Goal: Information Seeking & Learning: Learn about a topic

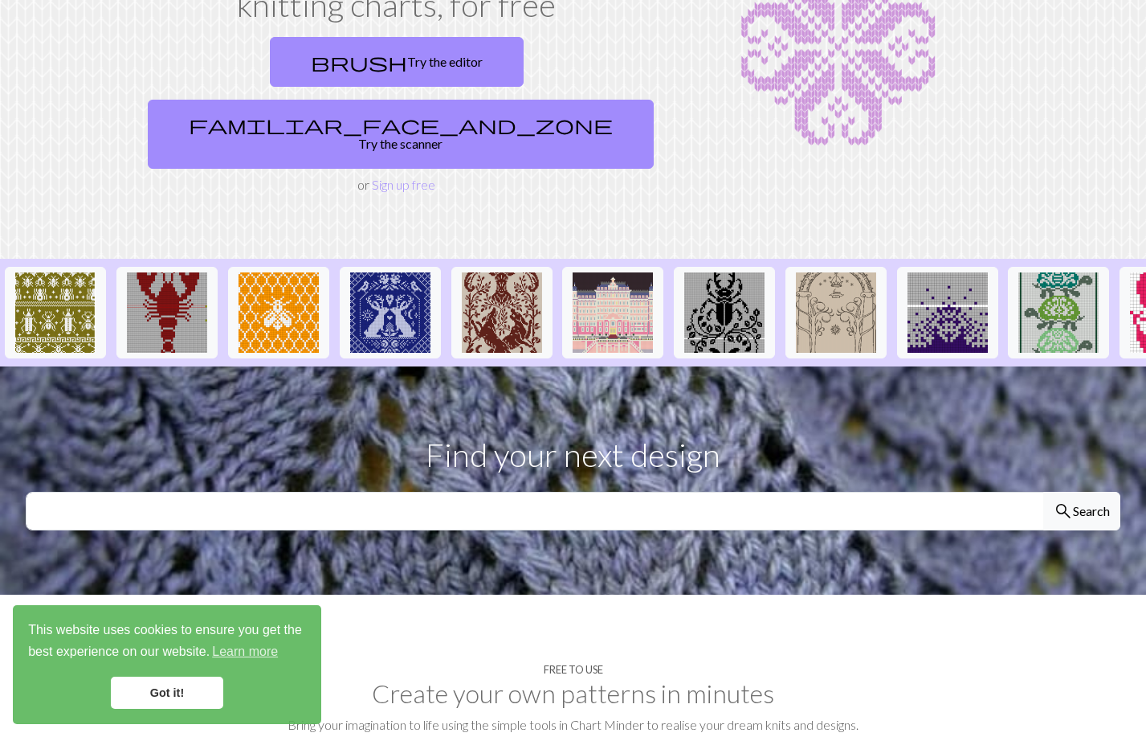
scroll to position [172, 0]
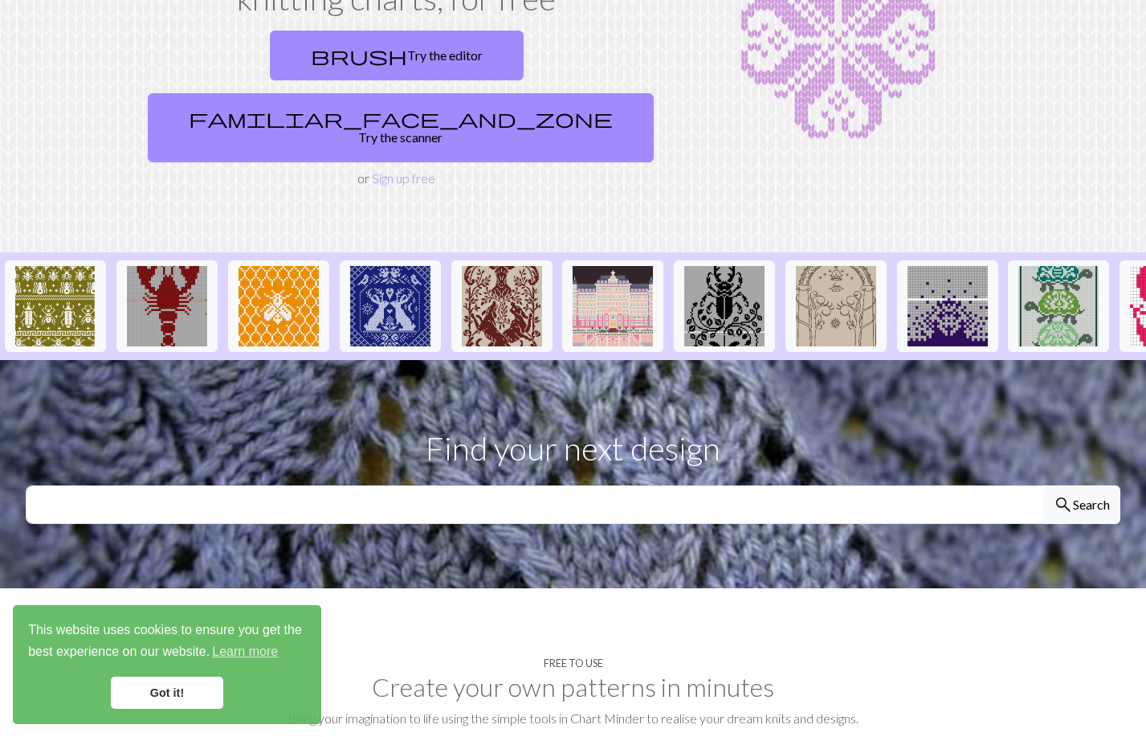
click at [142, 687] on link "Got it!" at bounding box center [167, 692] width 112 height 32
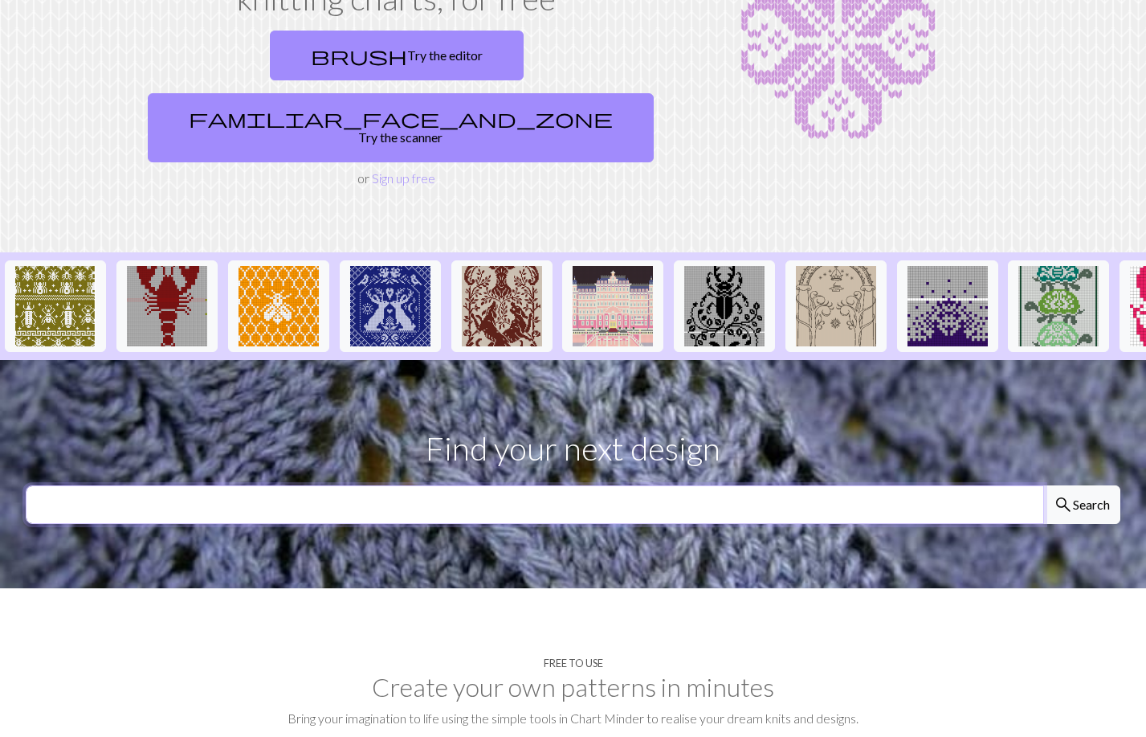
click at [628, 485] on input "text" at bounding box center [535, 504] width 1019 height 39
type input "bird"
click at [1043, 485] on button "search Search" at bounding box center [1081, 504] width 77 height 39
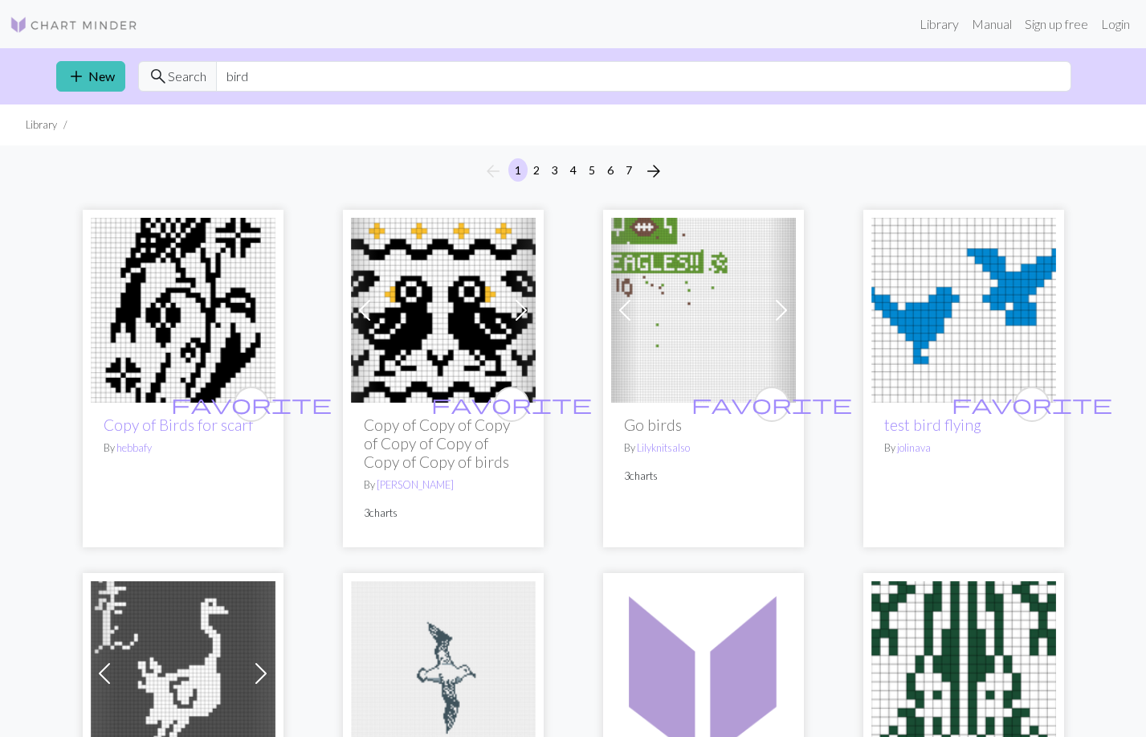
click at [958, 272] on img at bounding box center [964, 310] width 185 height 185
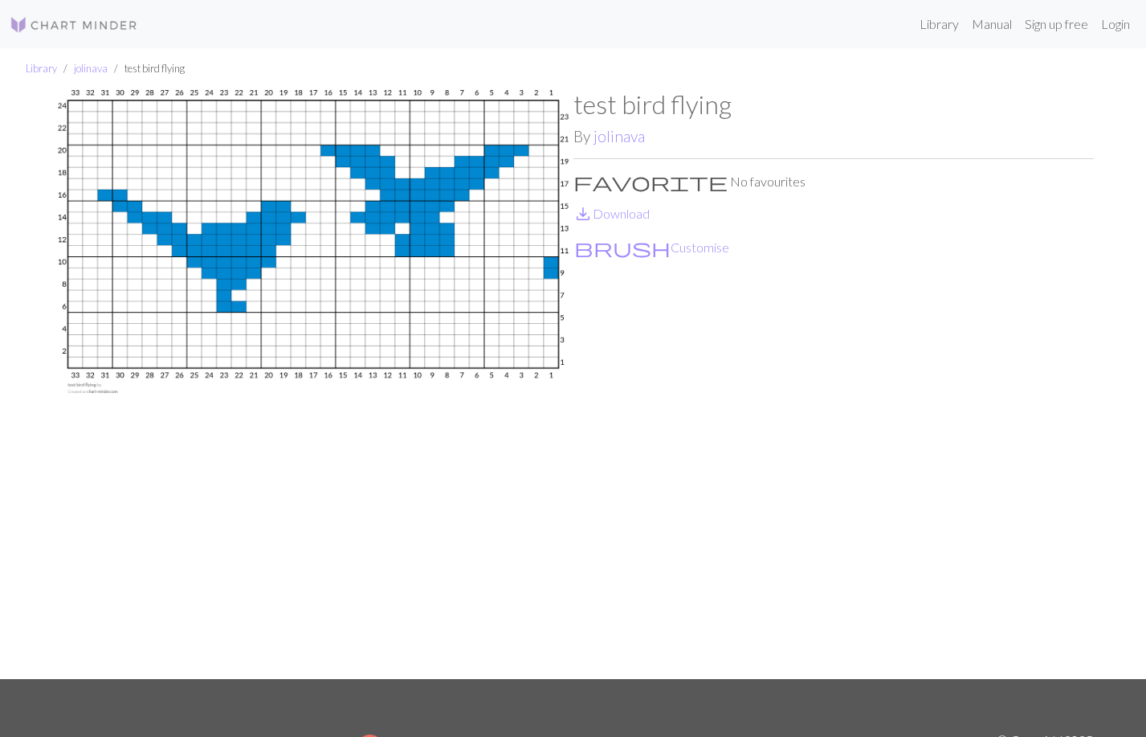
click at [392, 202] on img at bounding box center [313, 384] width 521 height 590
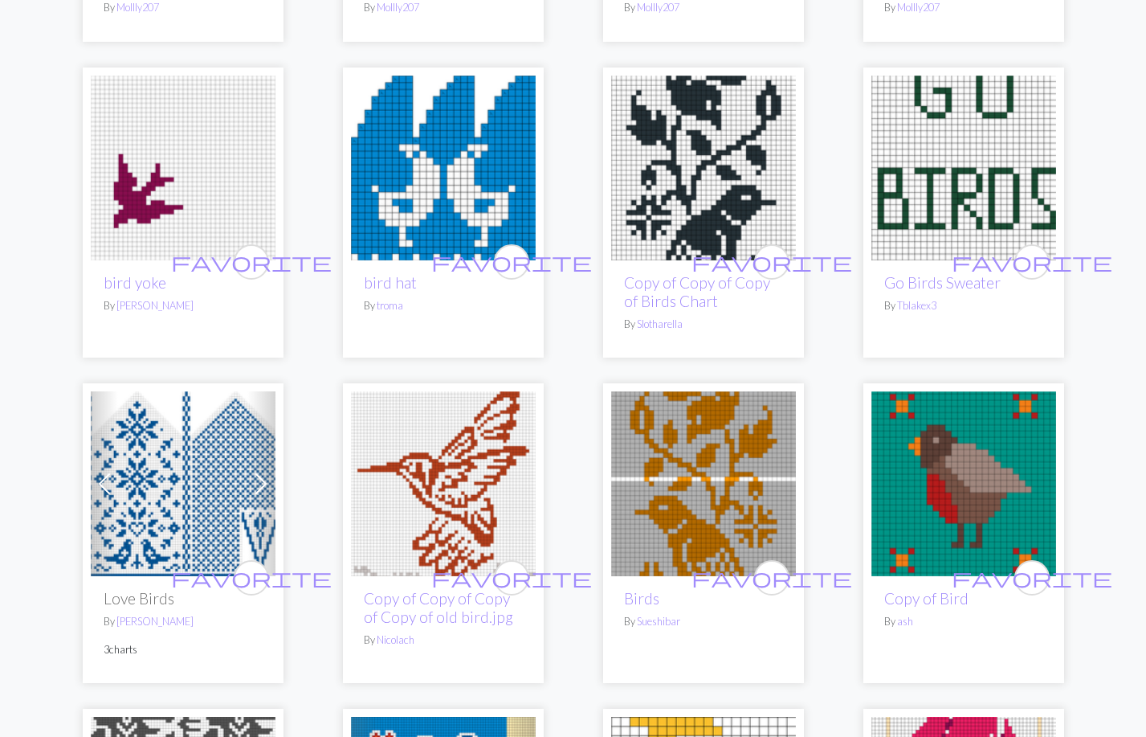
scroll to position [3149, 0]
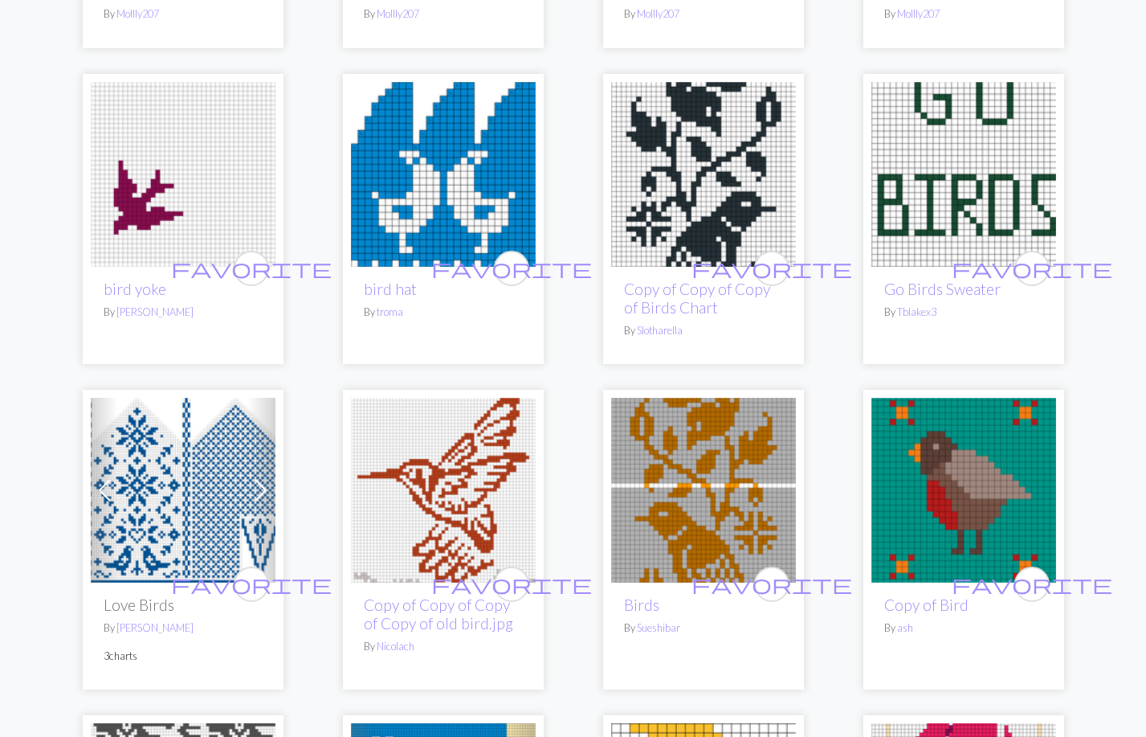
click at [186, 158] on img at bounding box center [183, 174] width 185 height 185
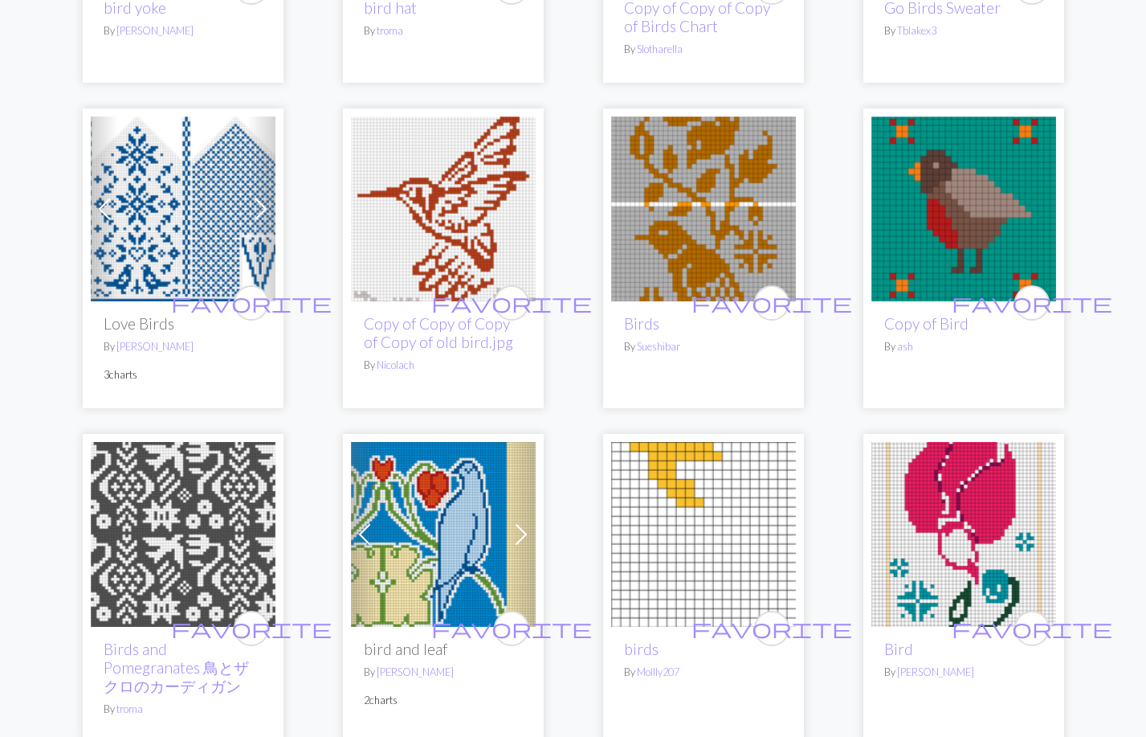
scroll to position [3432, 0]
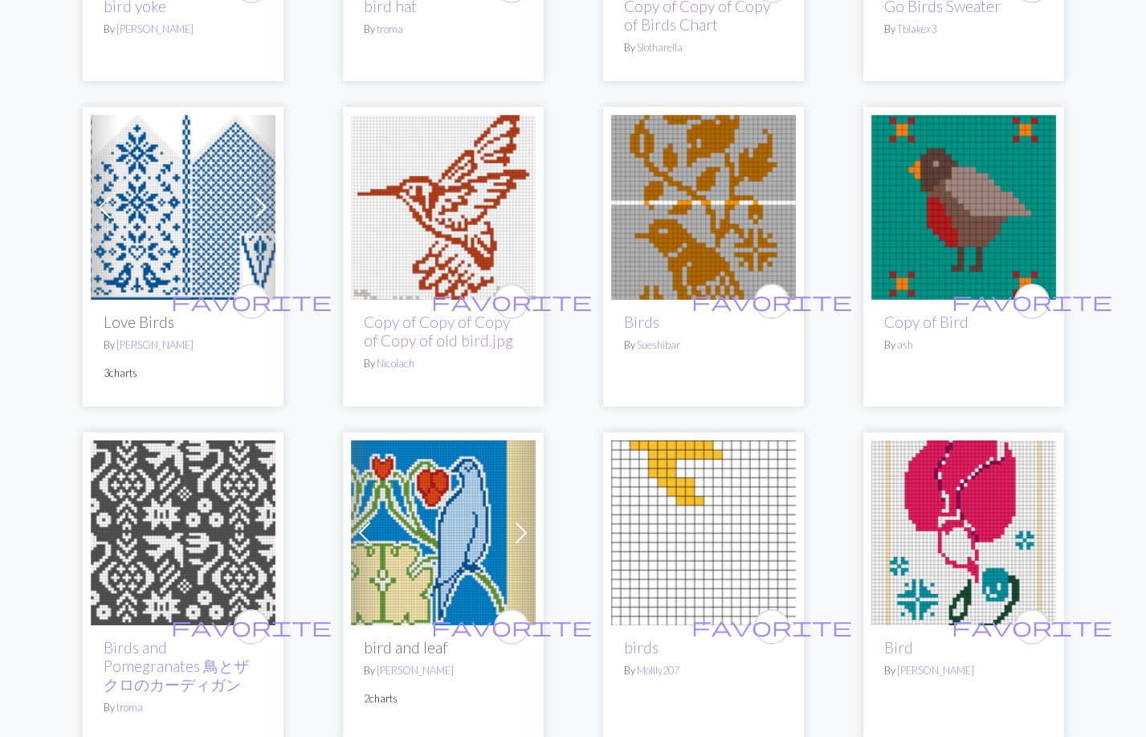
click at [658, 194] on img at bounding box center [703, 207] width 185 height 185
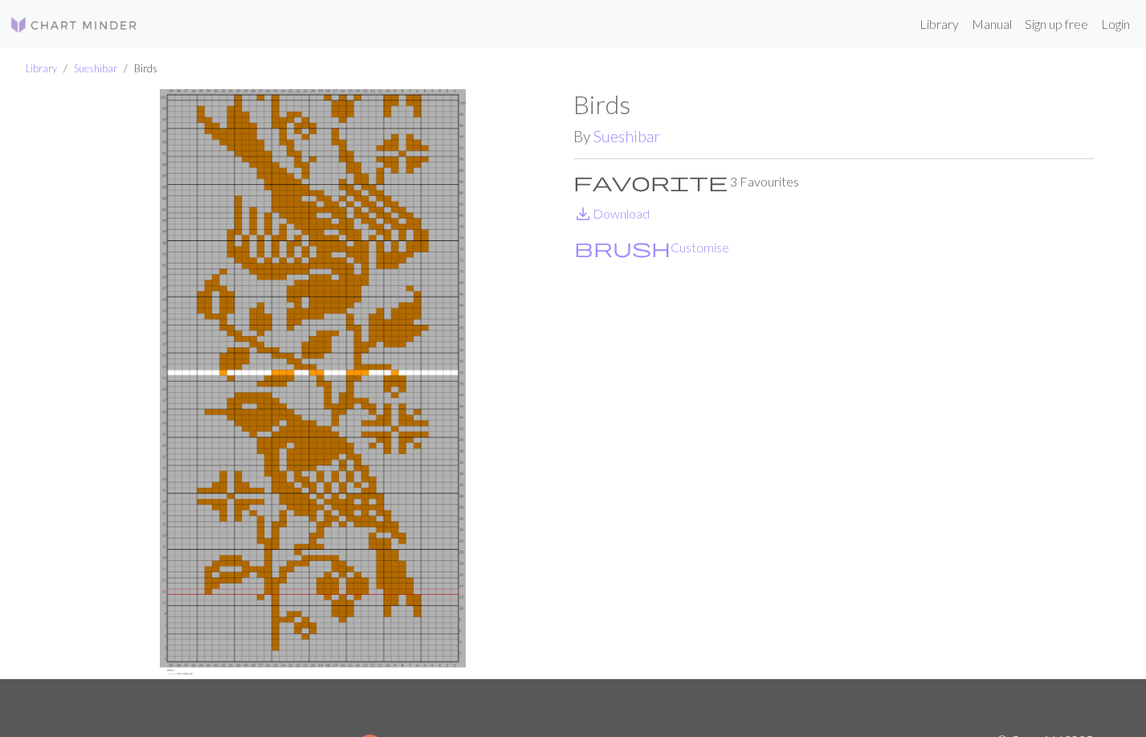
click at [325, 390] on img at bounding box center [313, 384] width 521 height 590
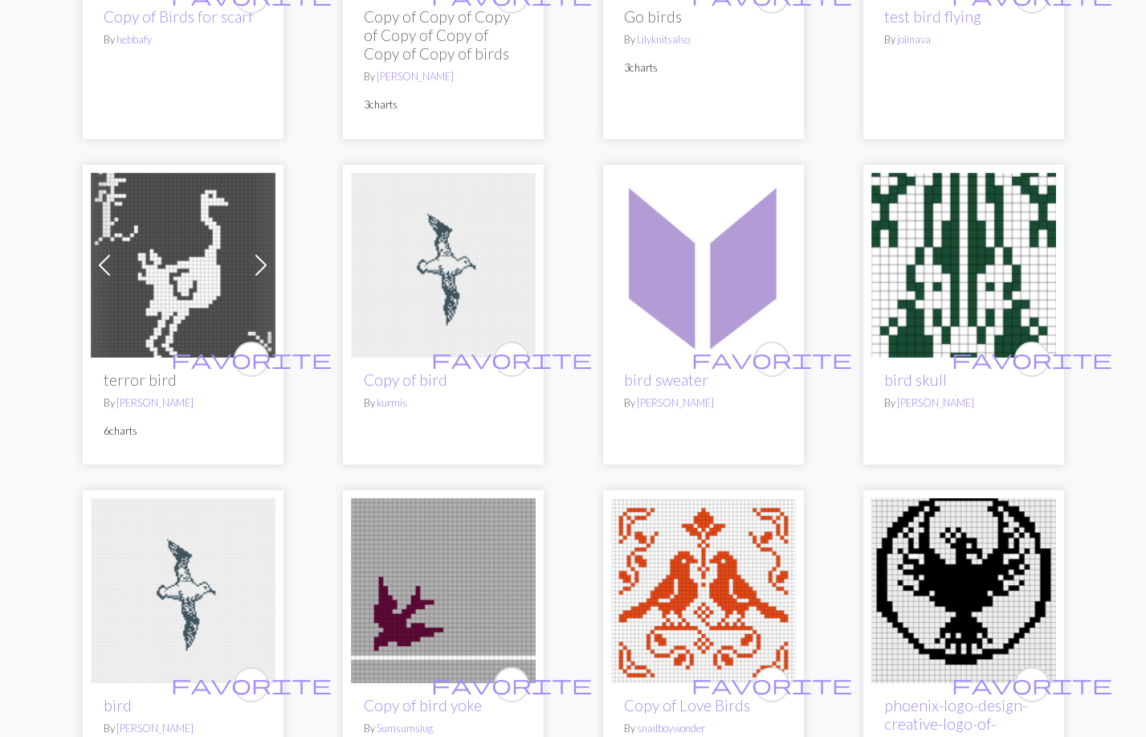
scroll to position [310, 0]
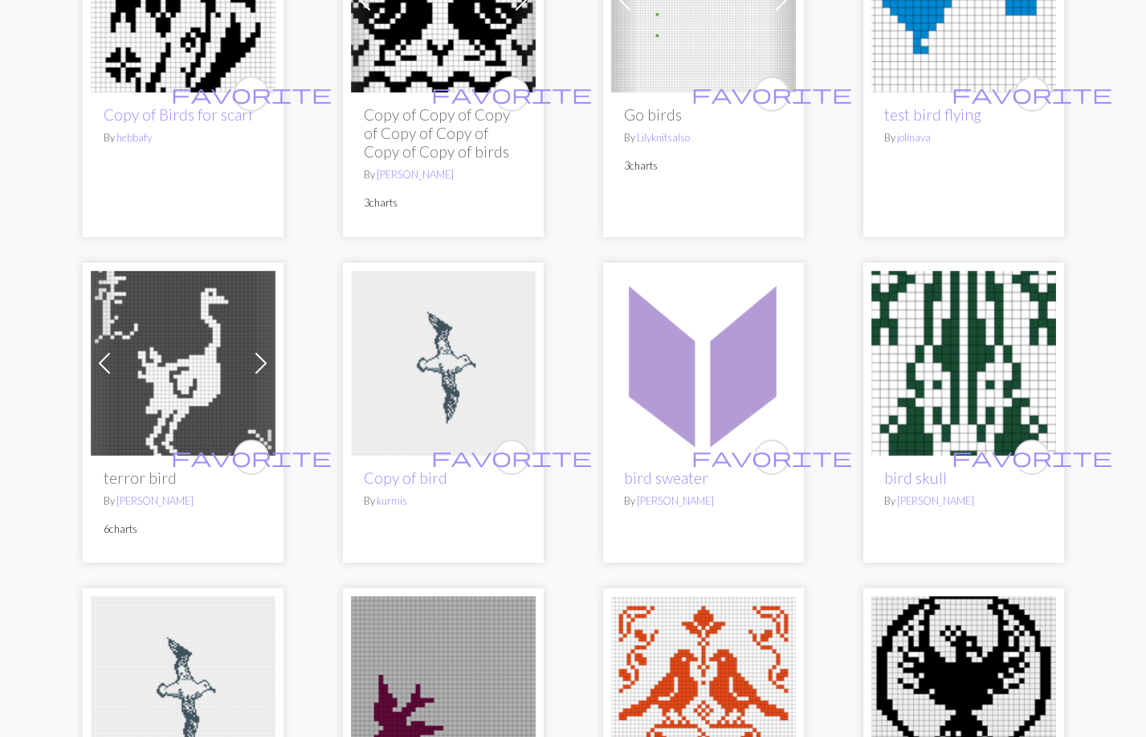
click at [178, 676] on img at bounding box center [183, 688] width 185 height 185
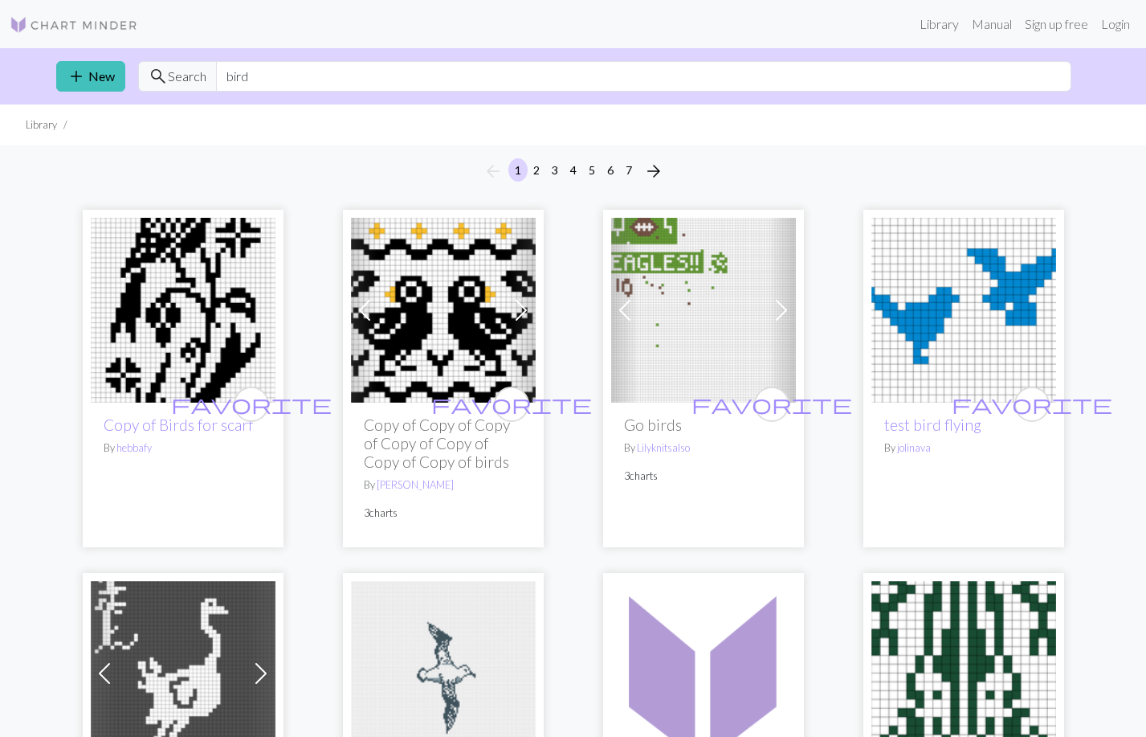
click at [46, 30] on img at bounding box center [74, 24] width 129 height 19
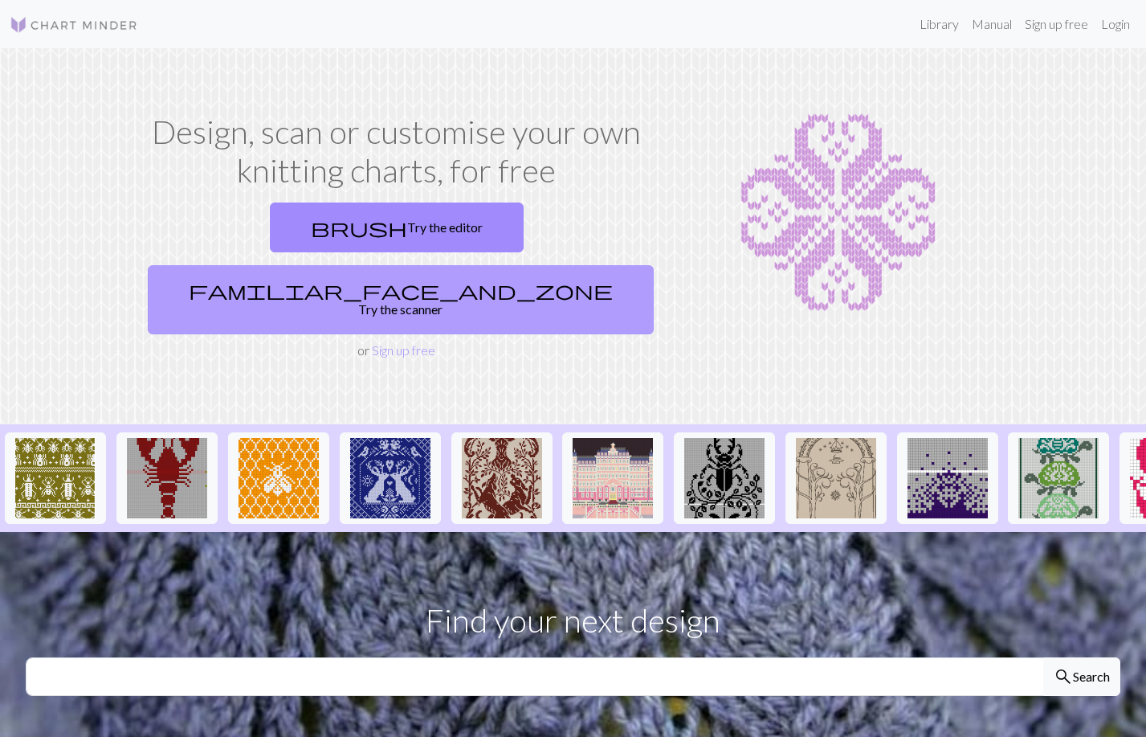
click at [526, 265] on link "familiar_face_and_zone Try the scanner" at bounding box center [401, 299] width 506 height 69
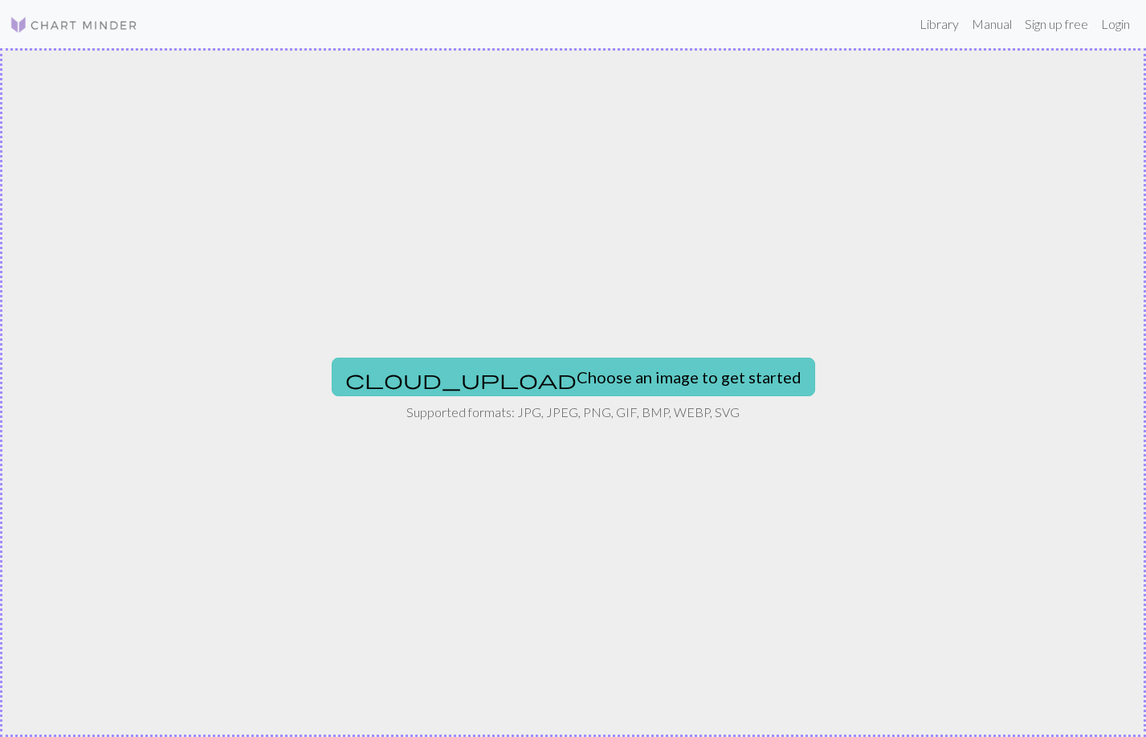
click at [563, 377] on button "cloud_upload Choose an image to get started" at bounding box center [574, 376] width 484 height 39
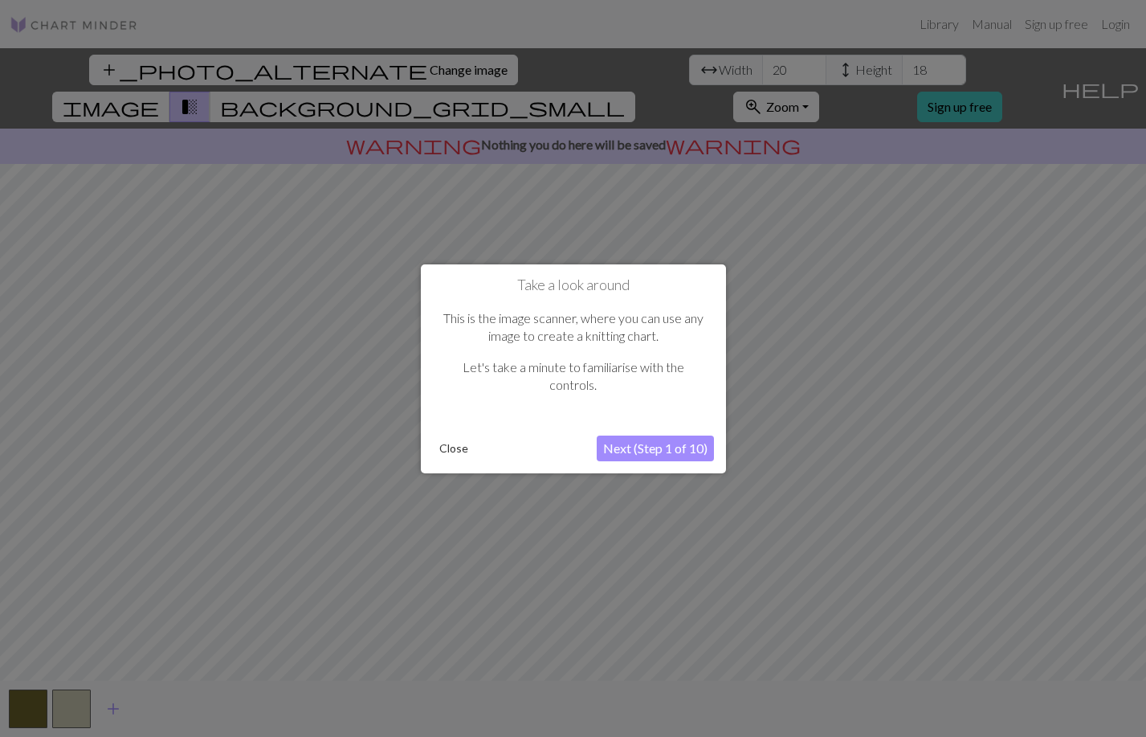
click at [655, 449] on button "Next (Step 1 of 10)" at bounding box center [655, 448] width 117 height 26
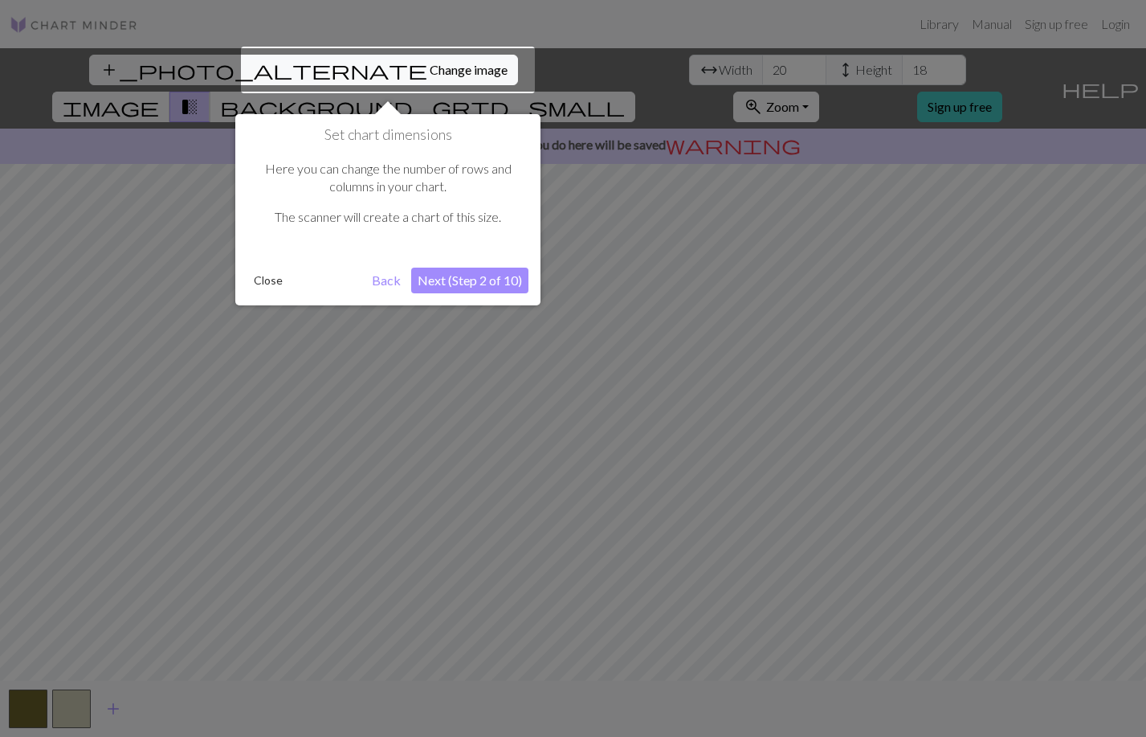
click at [473, 284] on button "Next (Step 2 of 10)" at bounding box center [469, 280] width 117 height 26
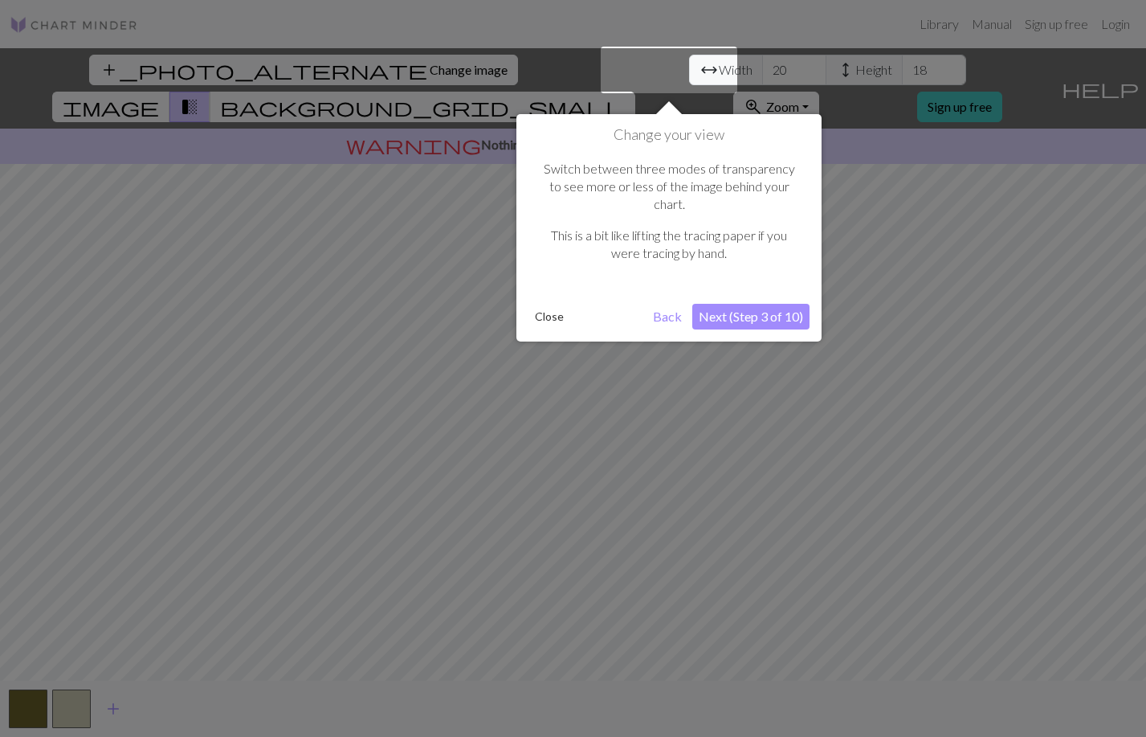
click at [741, 304] on button "Next (Step 3 of 10)" at bounding box center [750, 317] width 117 height 26
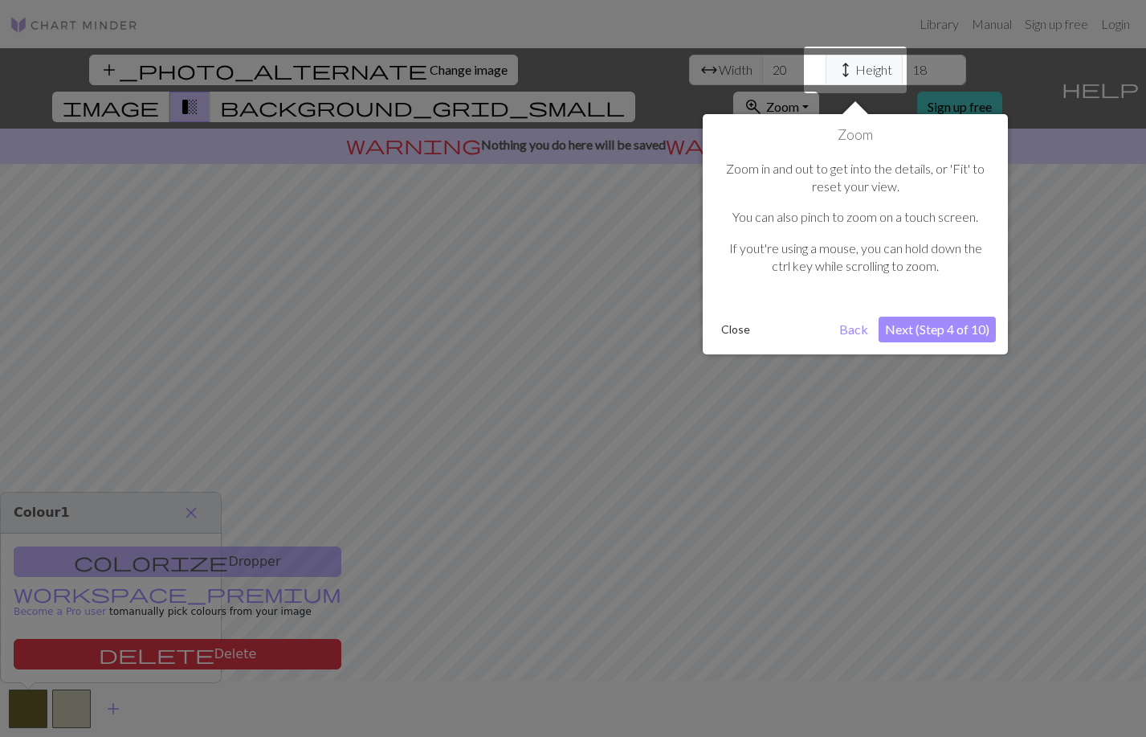
click at [901, 329] on button "Next (Step 4 of 10)" at bounding box center [937, 329] width 117 height 26
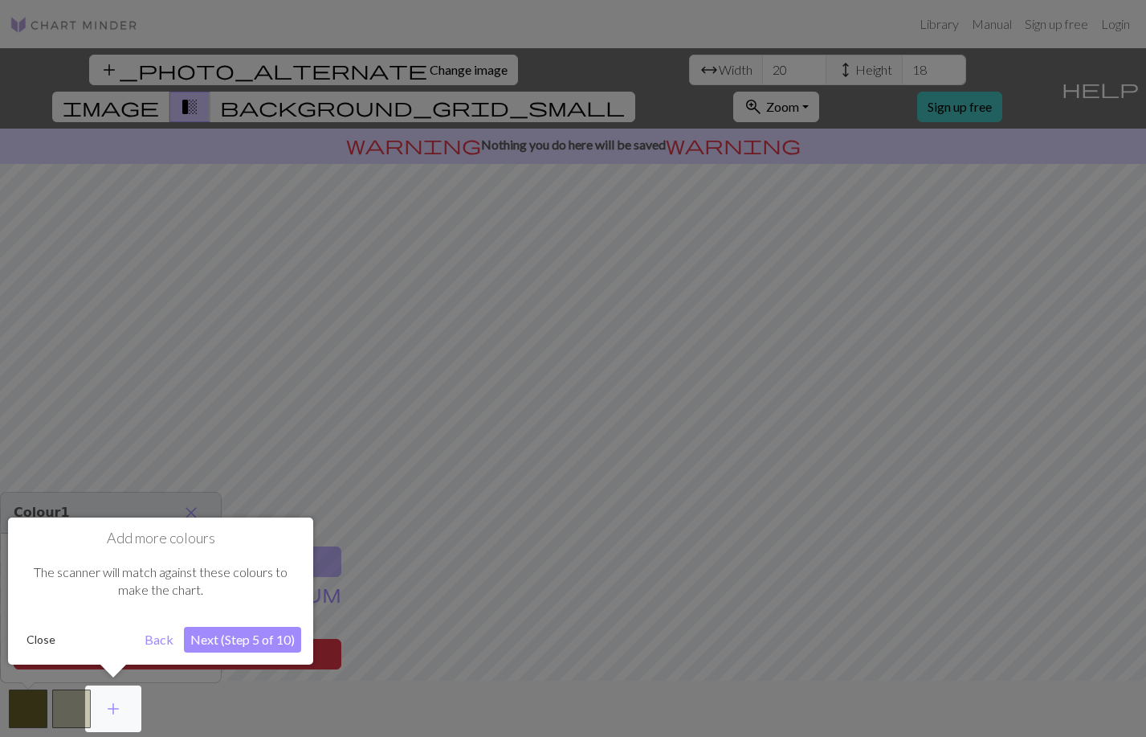
click at [47, 643] on button "Close" at bounding box center [41, 639] width 42 height 24
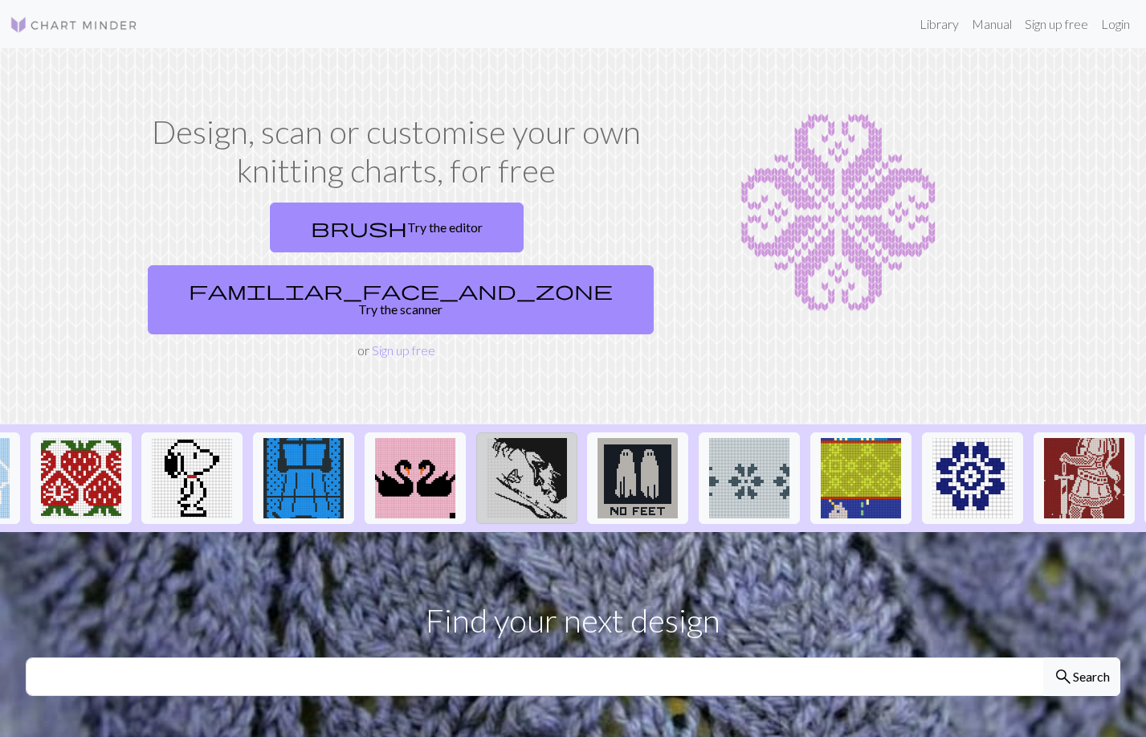
scroll to position [0, 1641]
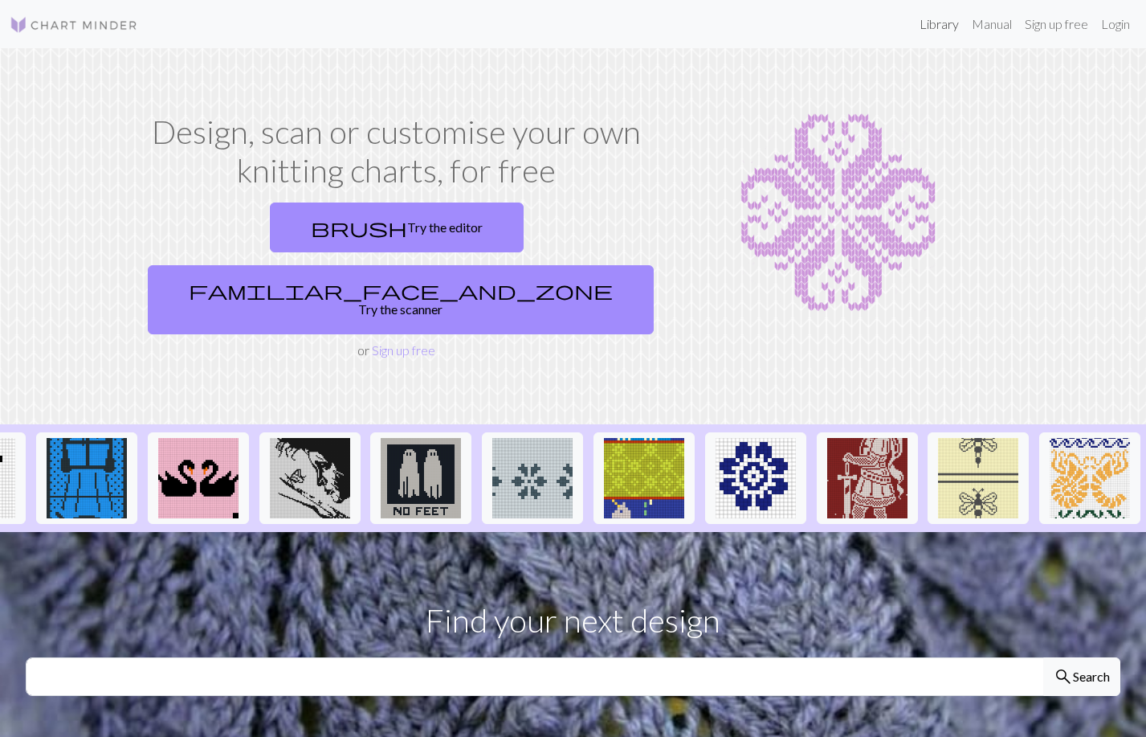
click at [939, 31] on link "Library" at bounding box center [939, 24] width 52 height 32
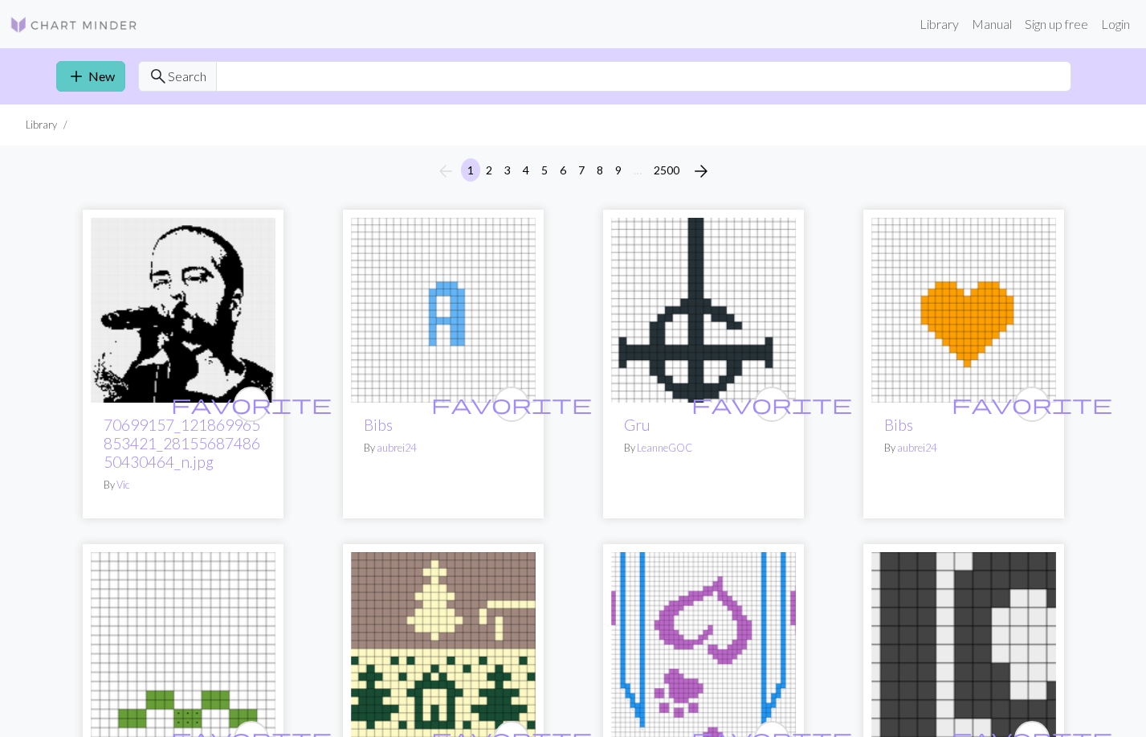
click at [84, 69] on span "add" at bounding box center [76, 76] width 19 height 22
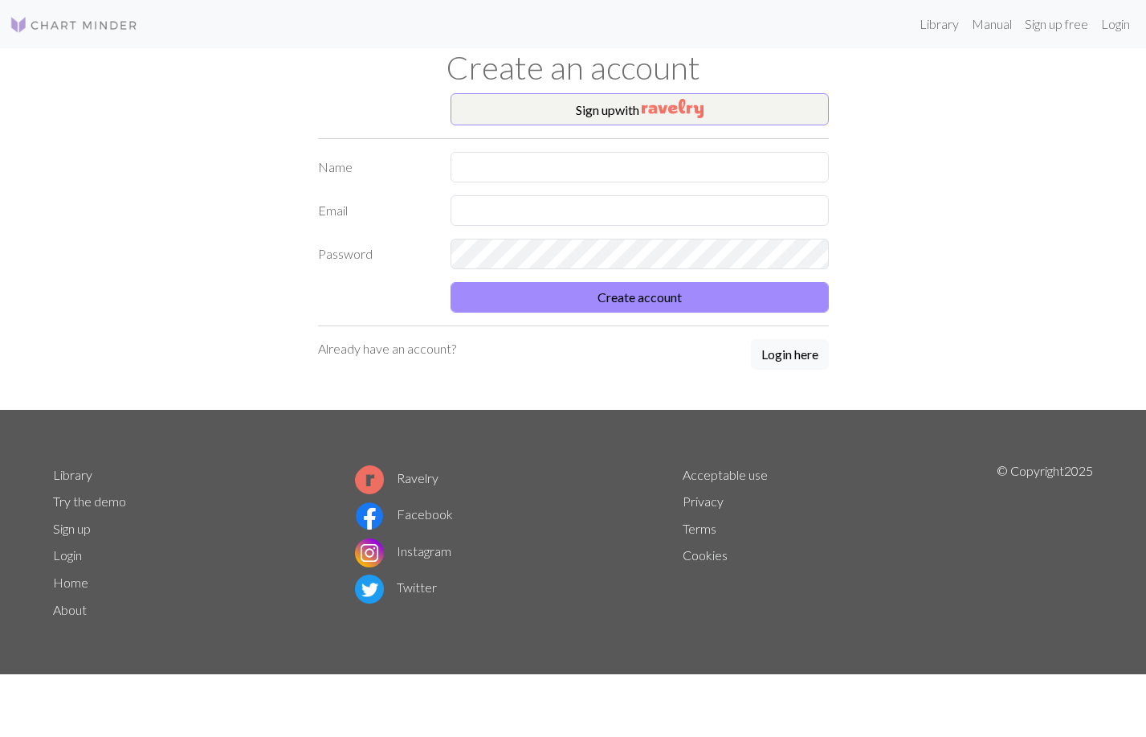
click at [56, 28] on img at bounding box center [74, 24] width 129 height 19
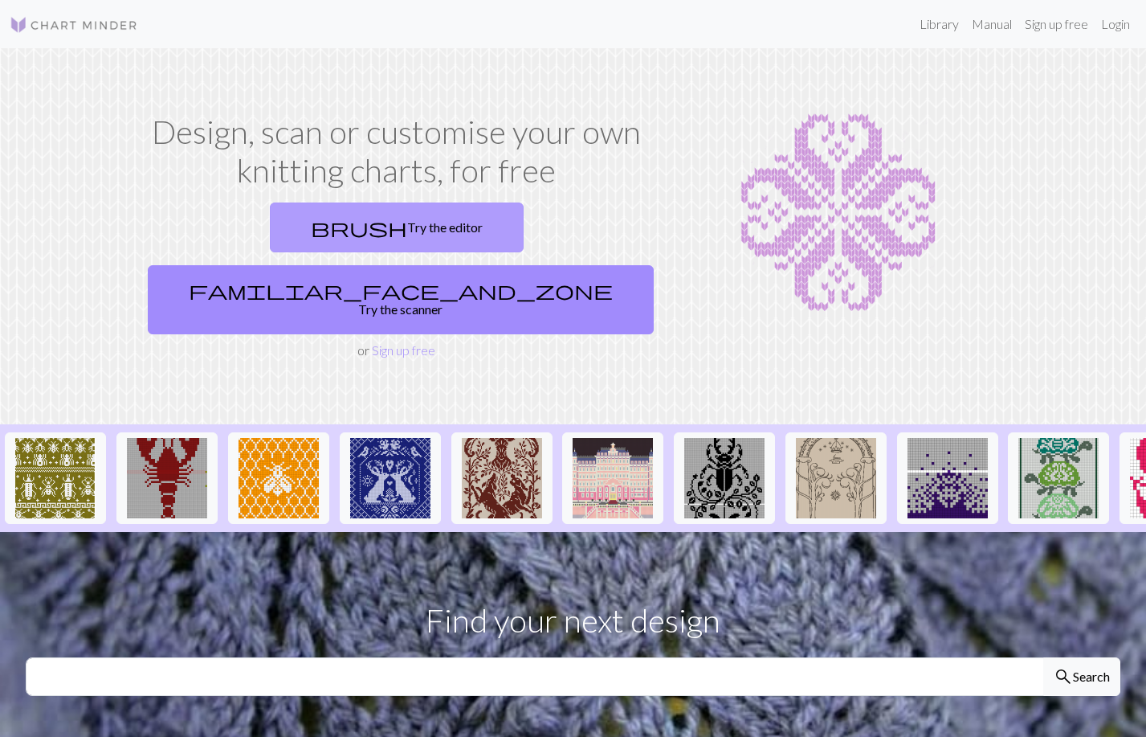
click at [279, 235] on link "brush Try the editor" at bounding box center [397, 227] width 254 height 50
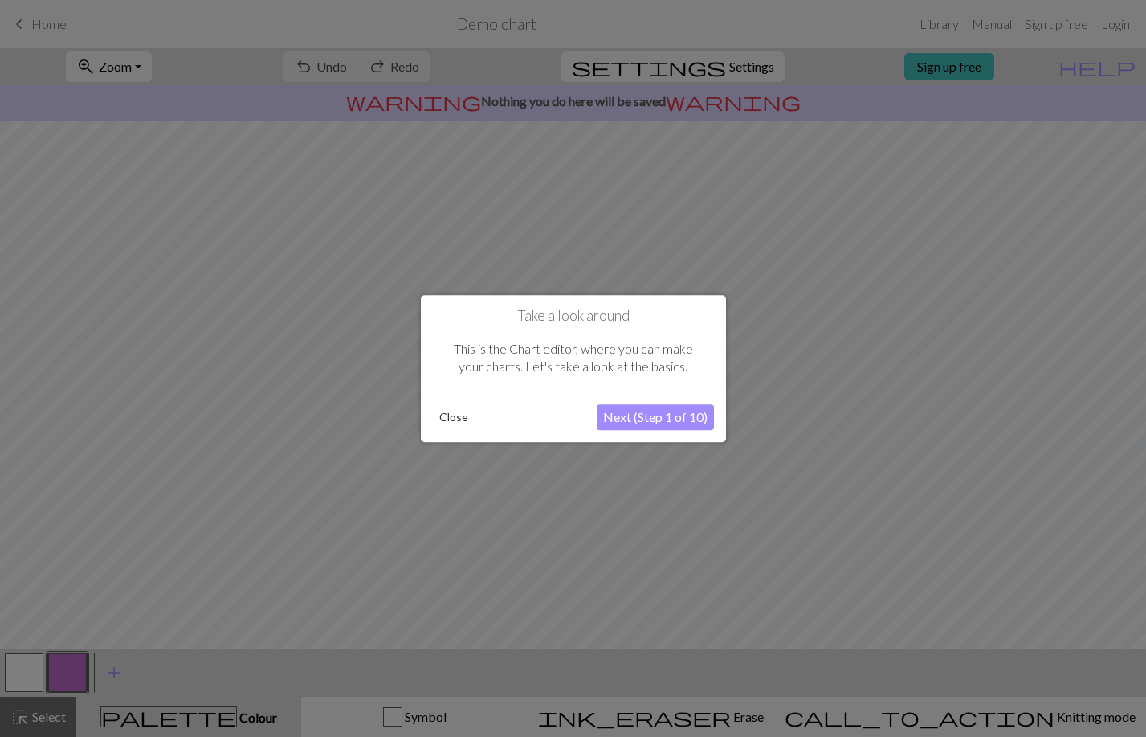
click at [652, 415] on button "Next (Step 1 of 10)" at bounding box center [655, 417] width 117 height 26
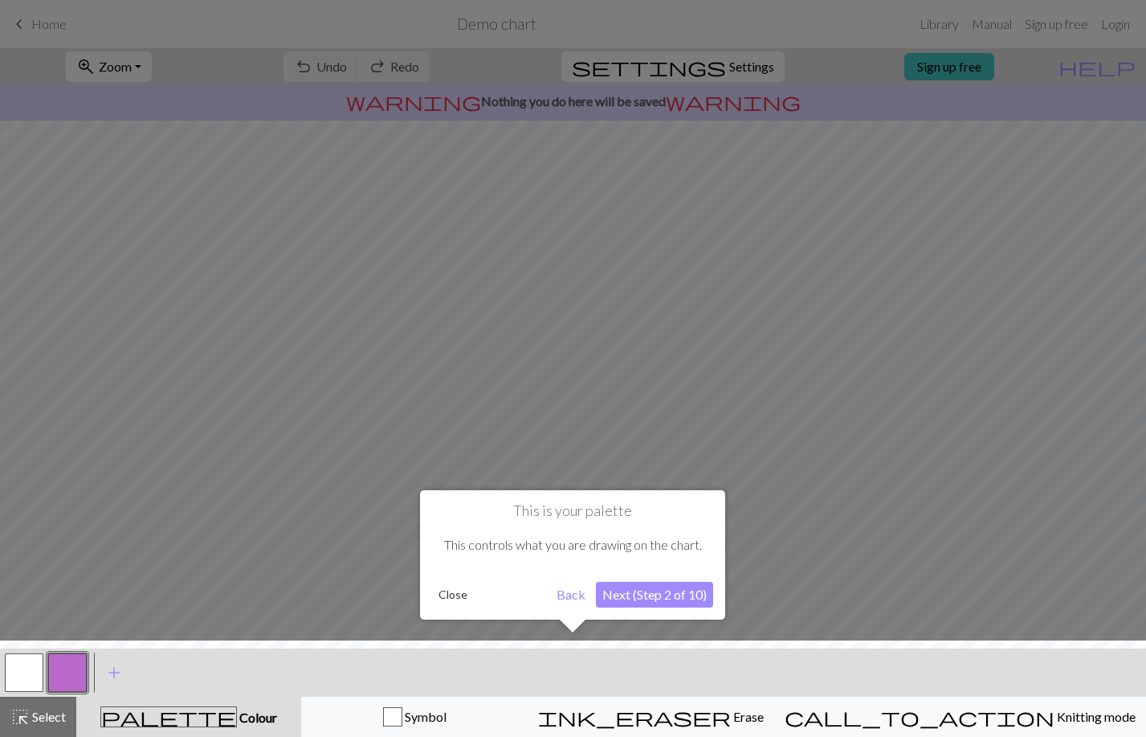
click at [463, 722] on div at bounding box center [573, 692] width 1162 height 104
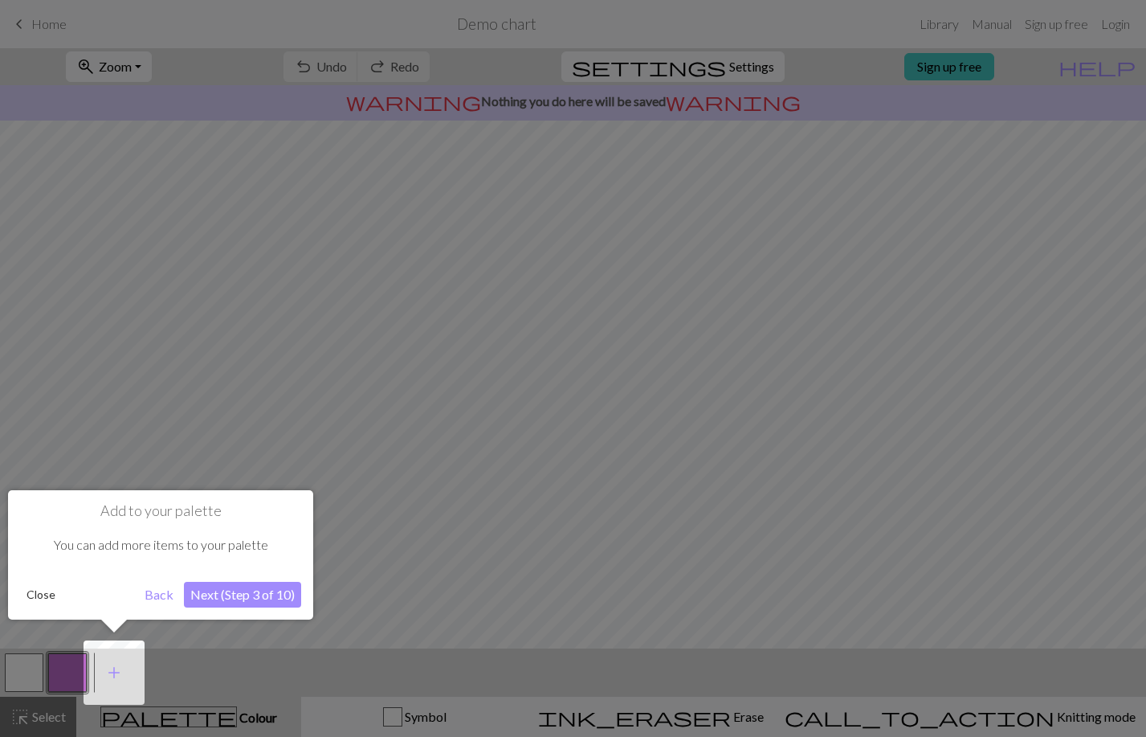
click at [211, 600] on button "Next (Step 3 of 10)" at bounding box center [242, 595] width 117 height 26
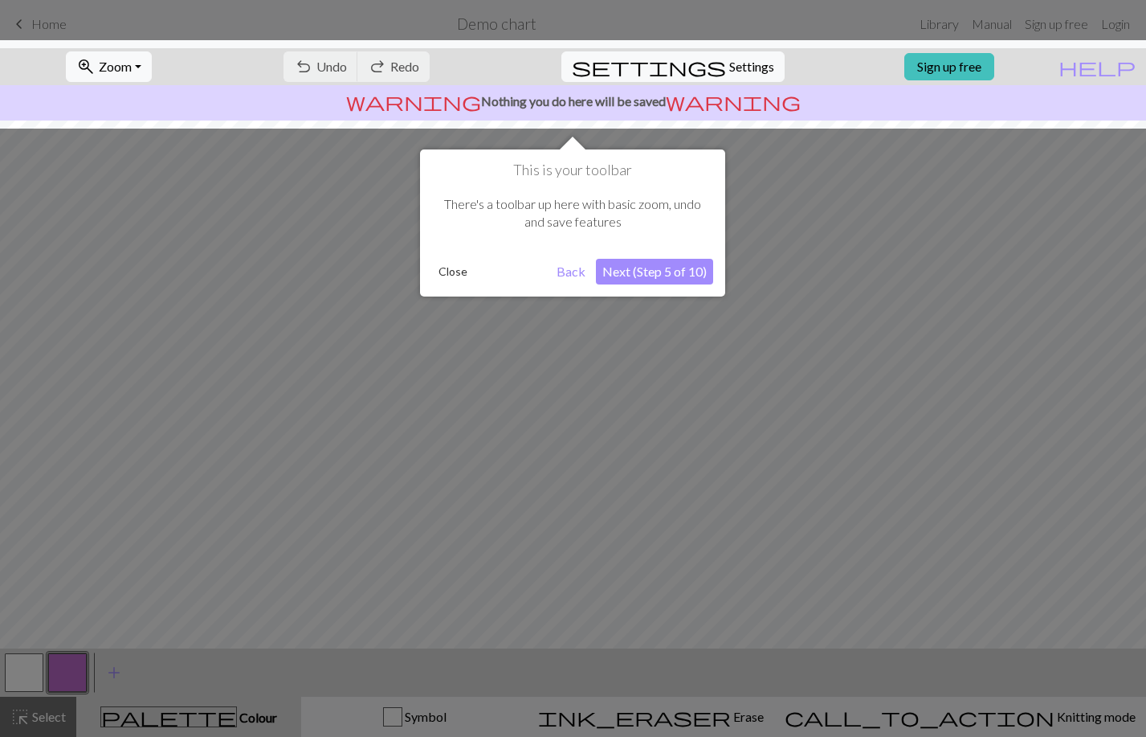
click at [655, 280] on button "Next (Step 5 of 10)" at bounding box center [654, 272] width 117 height 26
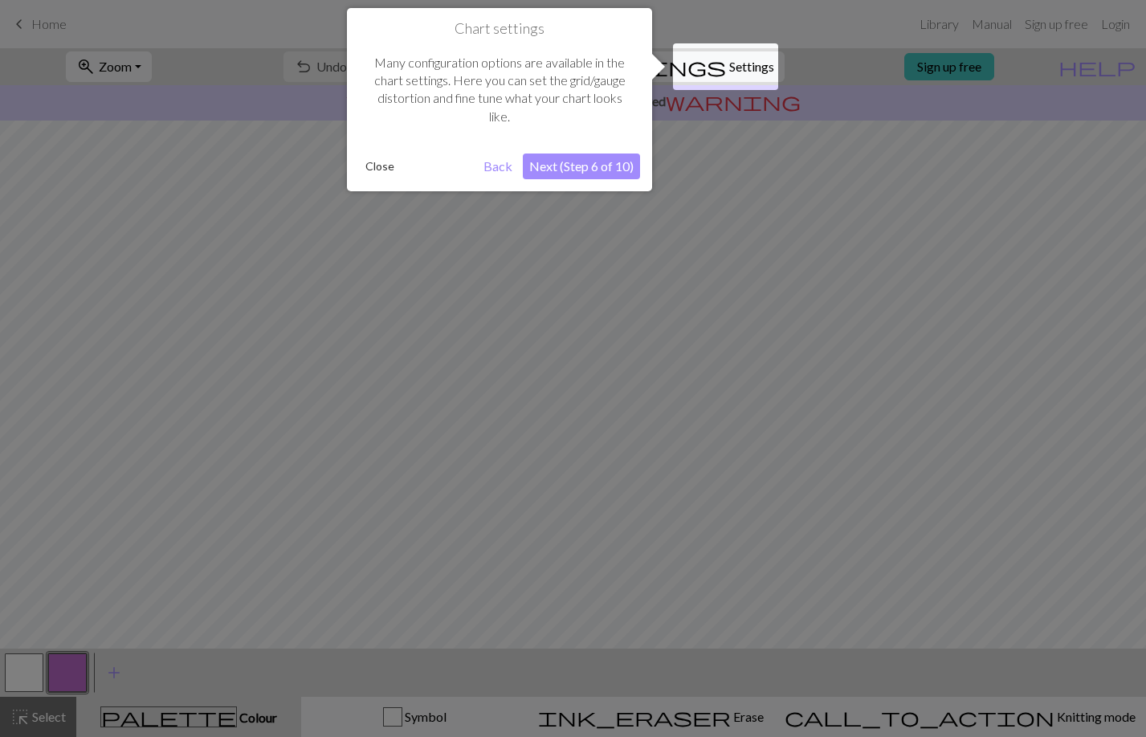
click at [382, 165] on button "Close" at bounding box center [380, 166] width 42 height 24
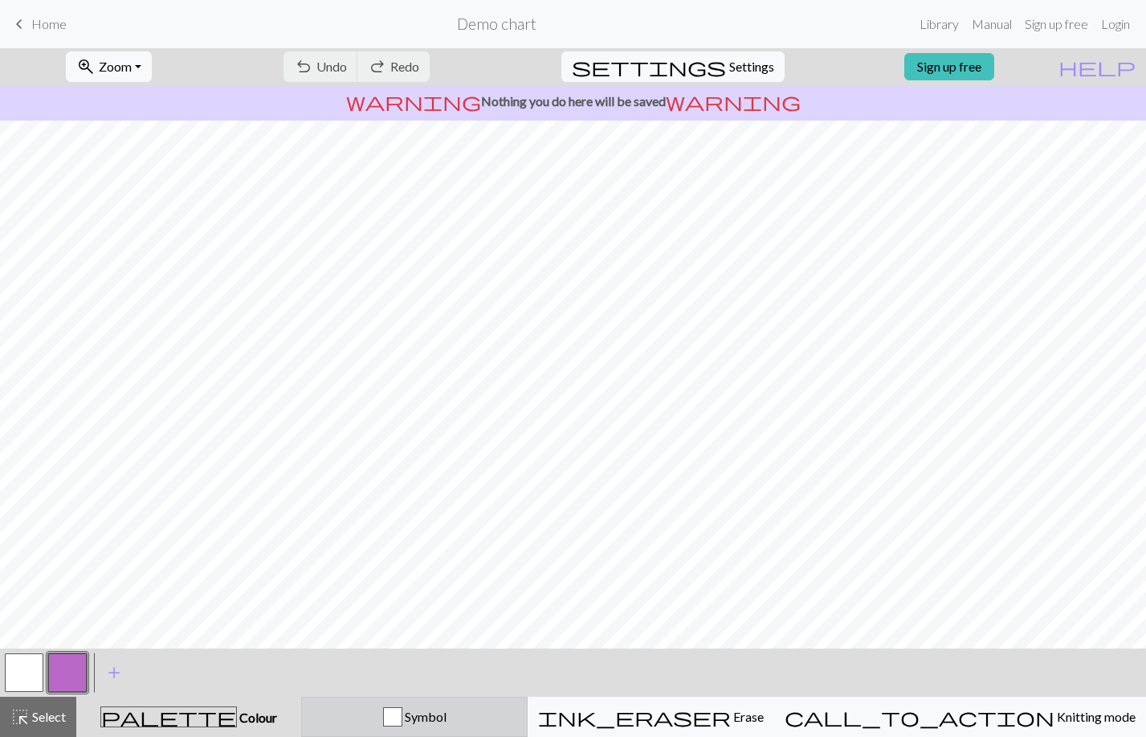
click at [447, 716] on span "Symbol" at bounding box center [424, 715] width 44 height 15
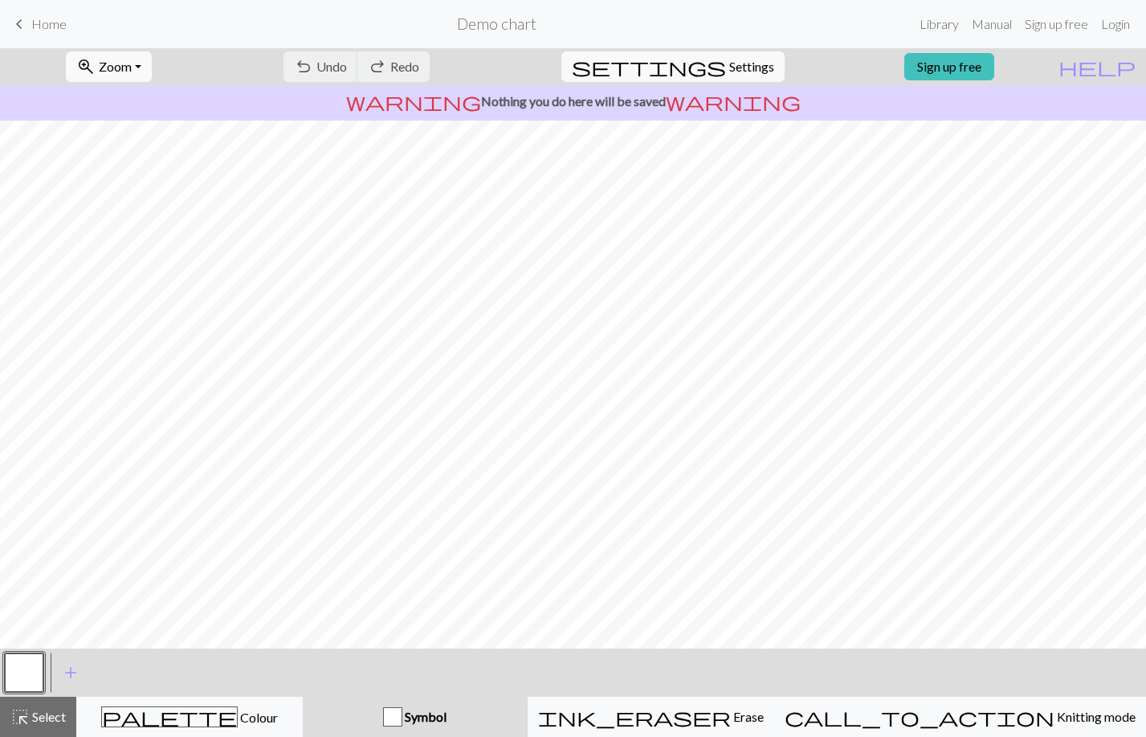
click at [31, 680] on button "button" at bounding box center [24, 672] width 39 height 39
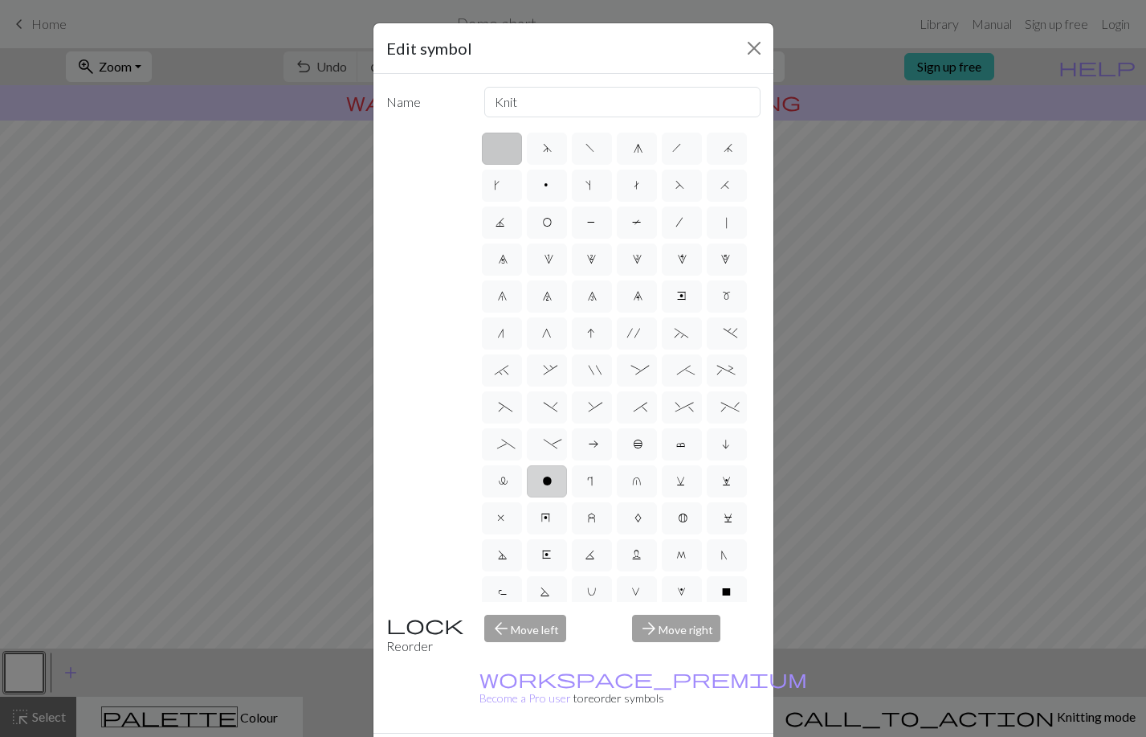
click at [549, 496] on label "o" at bounding box center [547, 481] width 40 height 32
click at [549, 481] on input "o" at bounding box center [547, 476] width 10 height 10
radio input "true"
type input "purl"
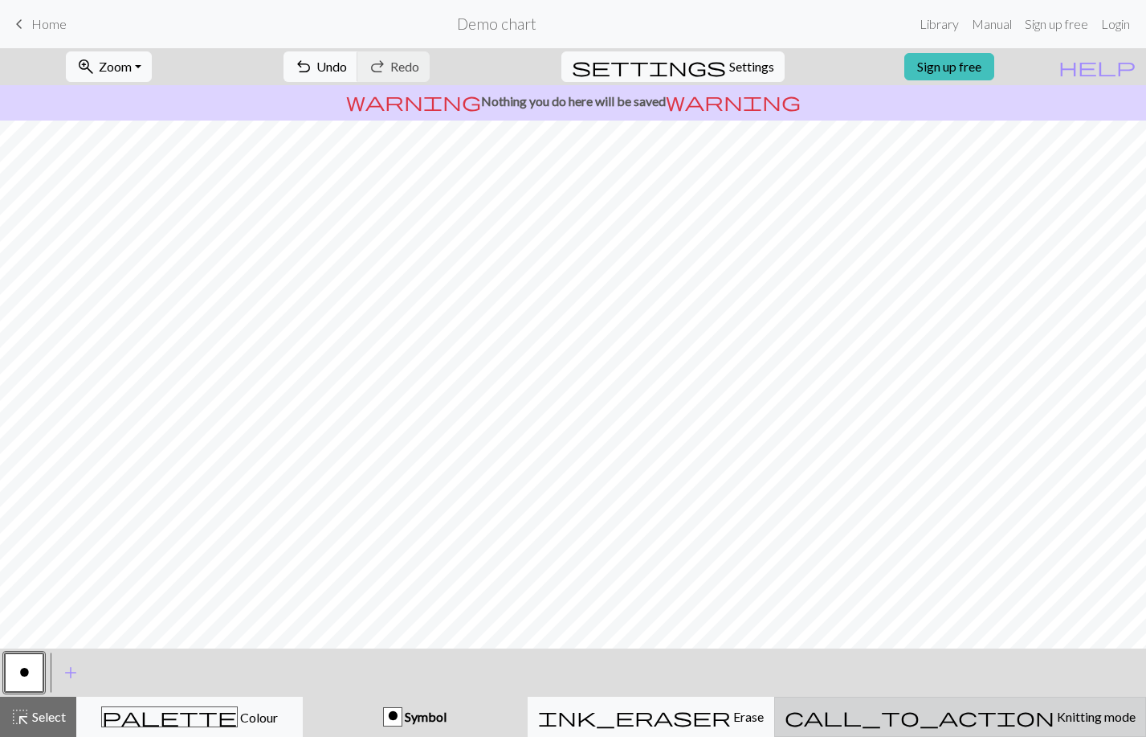
click at [1007, 725] on div "call_to_action Knitting mode Knitting mode" at bounding box center [960, 716] width 351 height 19
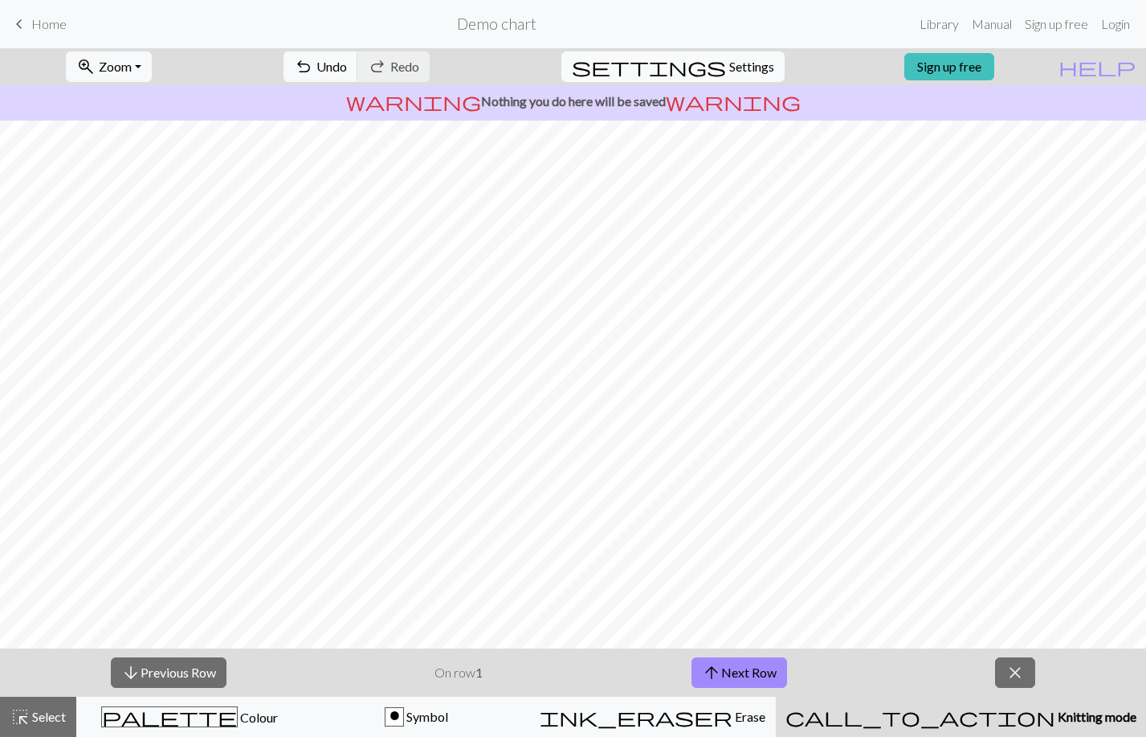
click at [741, 58] on span "Settings" at bounding box center [751, 66] width 45 height 19
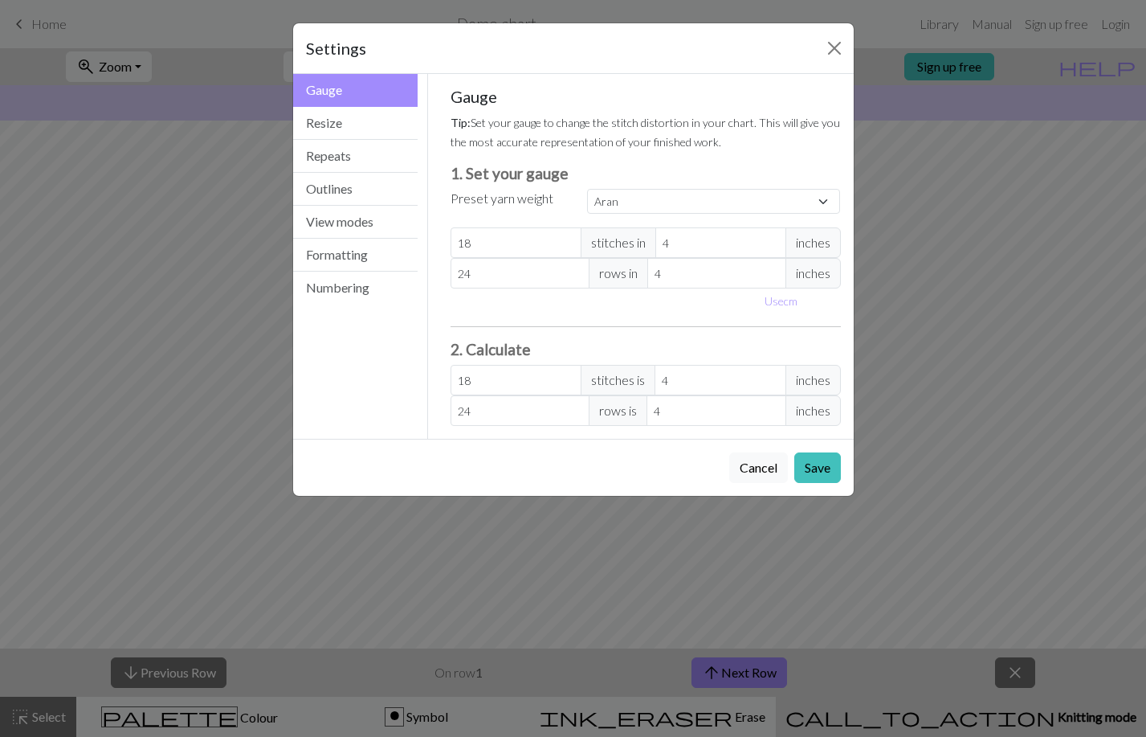
click at [680, 63] on div "Settings" at bounding box center [573, 48] width 561 height 51
click at [327, 132] on button "Resize" at bounding box center [355, 123] width 125 height 33
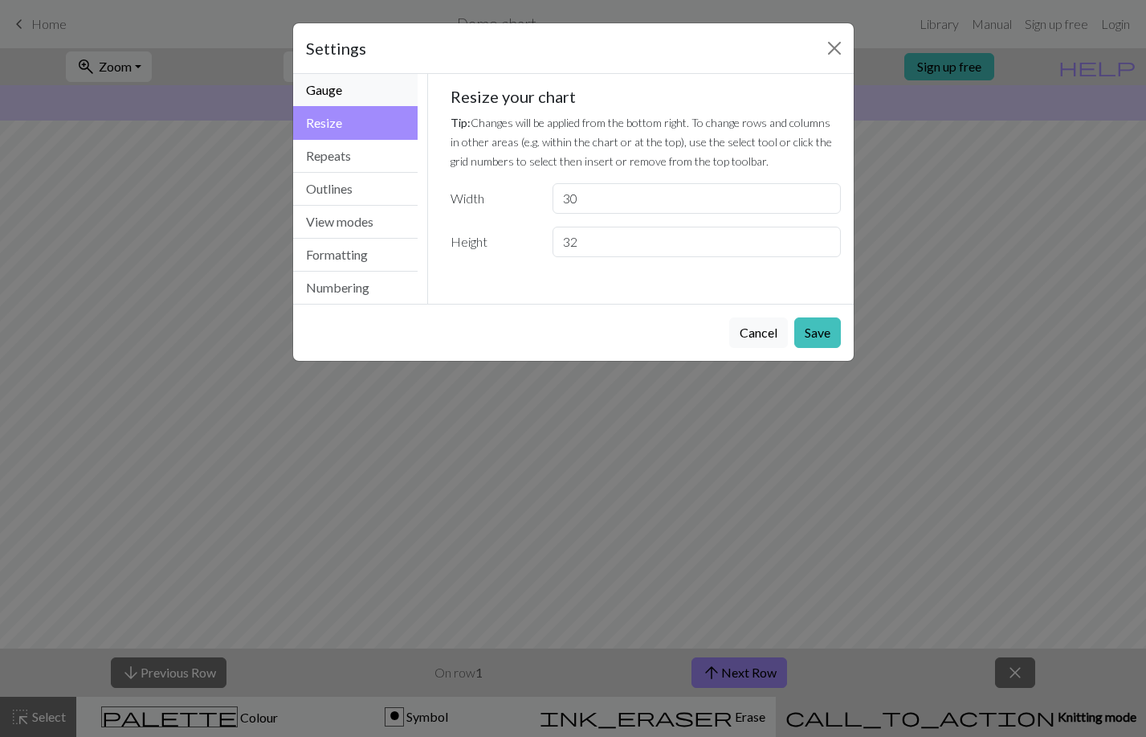
click at [328, 92] on button "Gauge" at bounding box center [355, 90] width 125 height 33
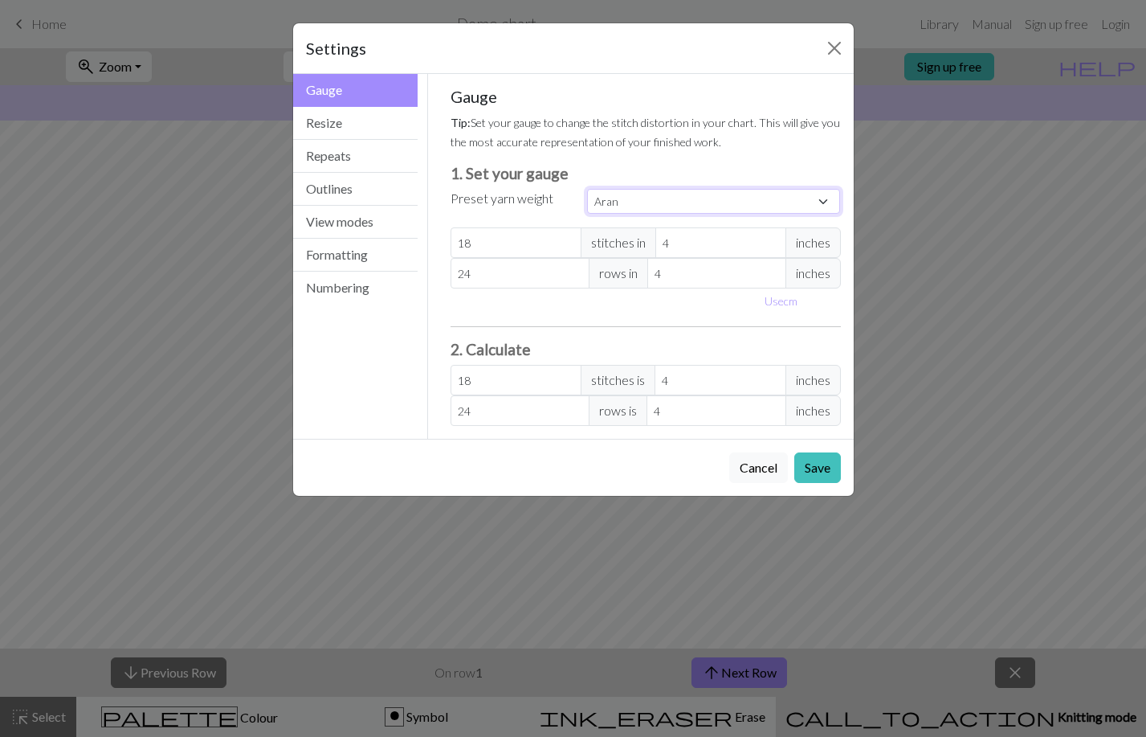
click at [655, 198] on select "Custom Square Lace Light Fingering Fingering Sport Double knit Worsted Aran Bul…" at bounding box center [714, 201] width 254 height 25
select select "superbulky"
type input "8"
type input "15"
type input "8"
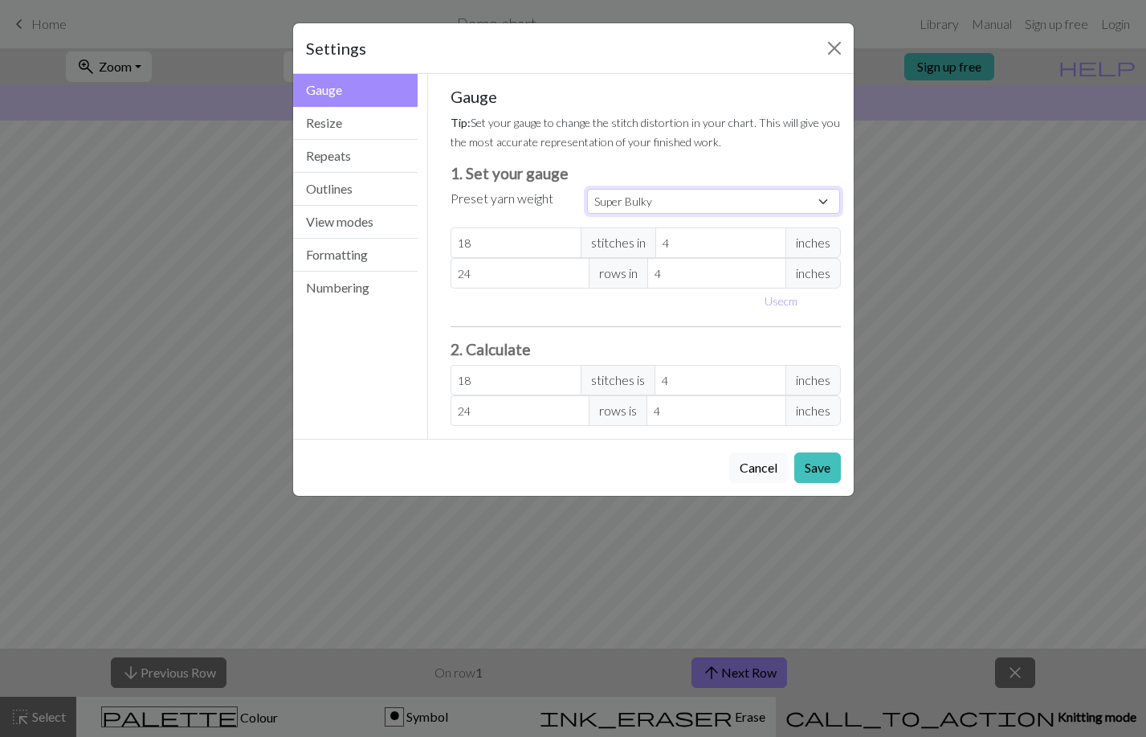
type input "15"
click at [813, 462] on button "Save" at bounding box center [817, 467] width 47 height 31
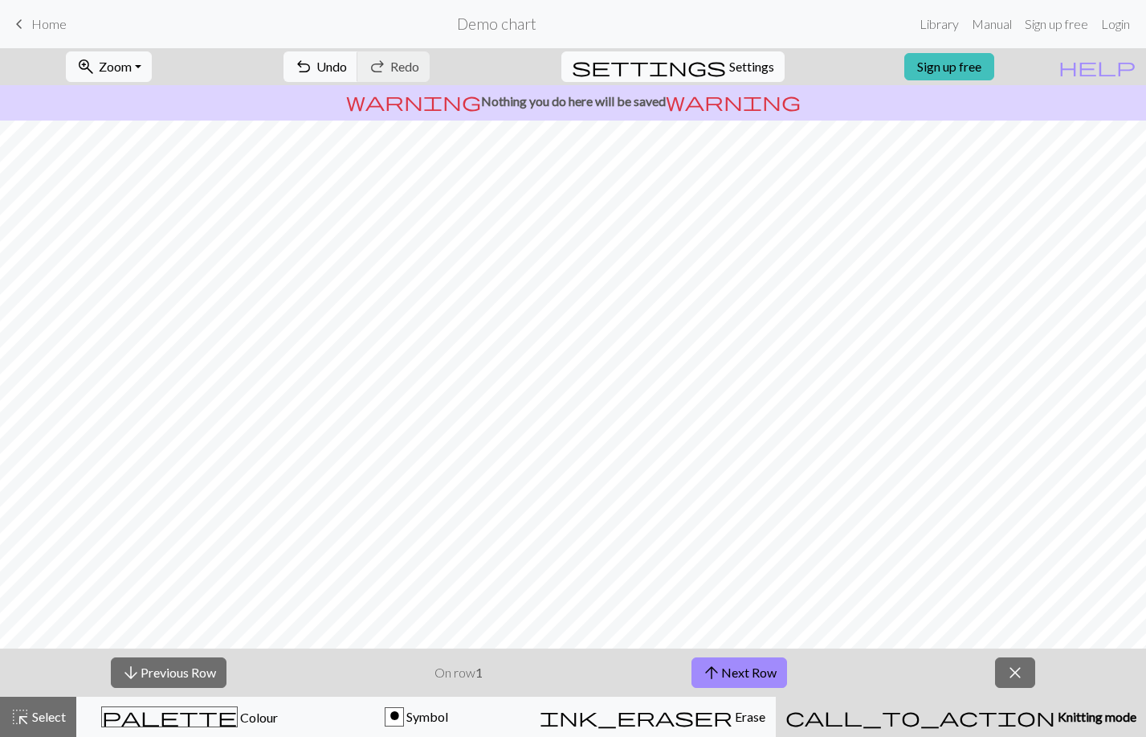
click at [729, 63] on span "Settings" at bounding box center [751, 66] width 45 height 19
select select "superbulky"
select select "Courier new"
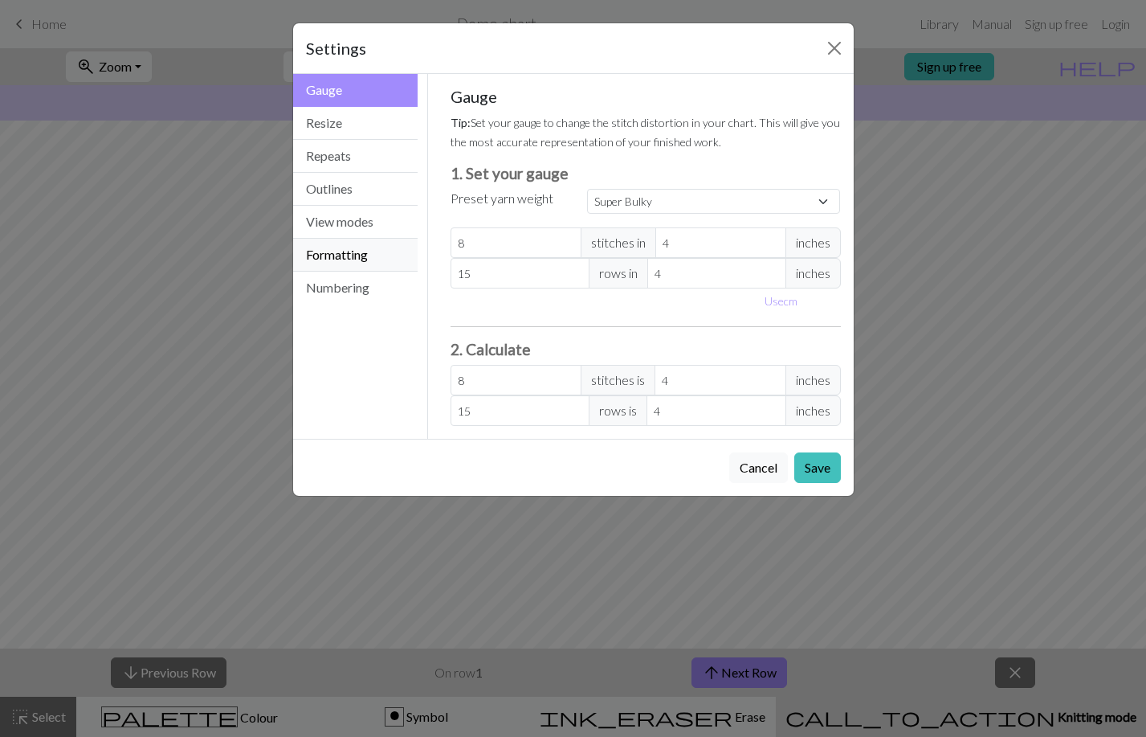
click at [337, 255] on button "Formatting" at bounding box center [355, 255] width 125 height 33
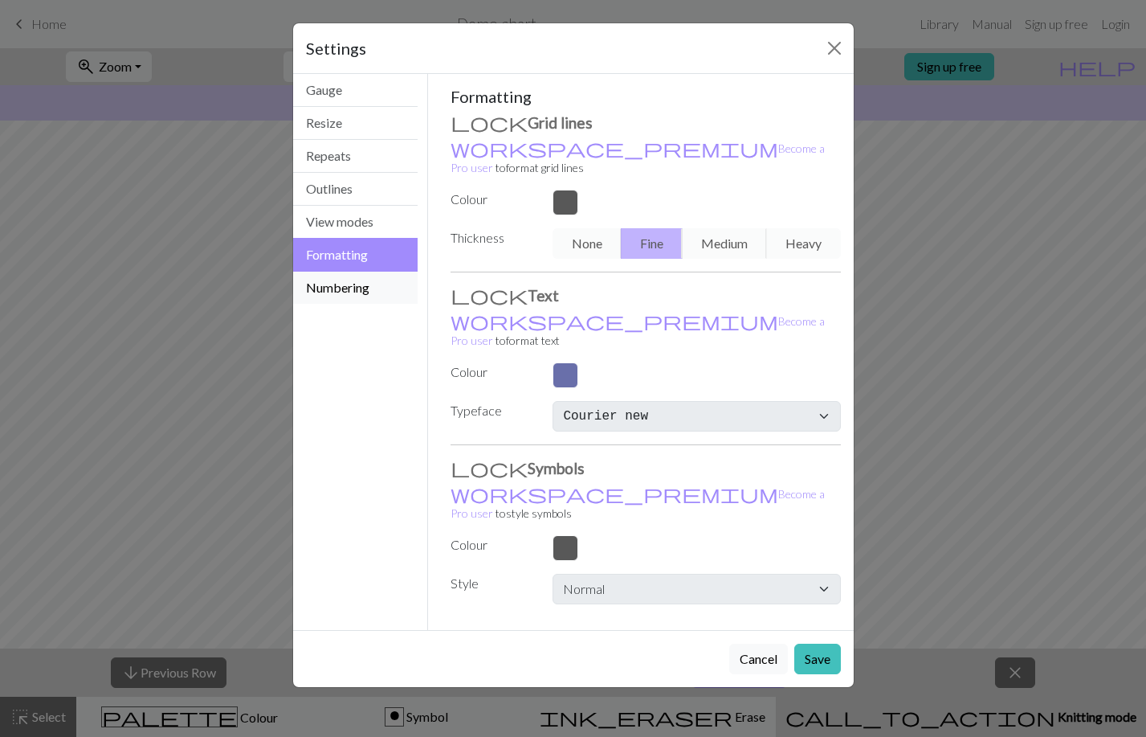
click at [344, 284] on button "Numbering" at bounding box center [355, 288] width 125 height 32
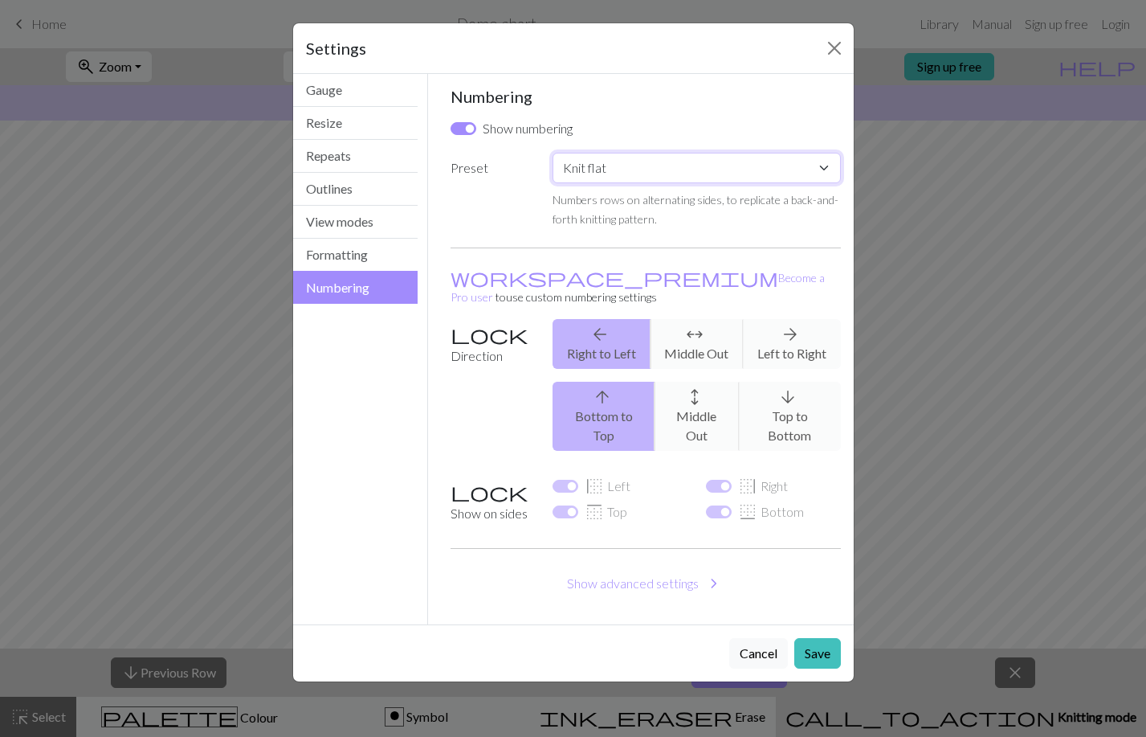
click at [610, 160] on select "Custom Knit flat Knit in the round Lace knitting Cross stitch" at bounding box center [697, 168] width 288 height 31
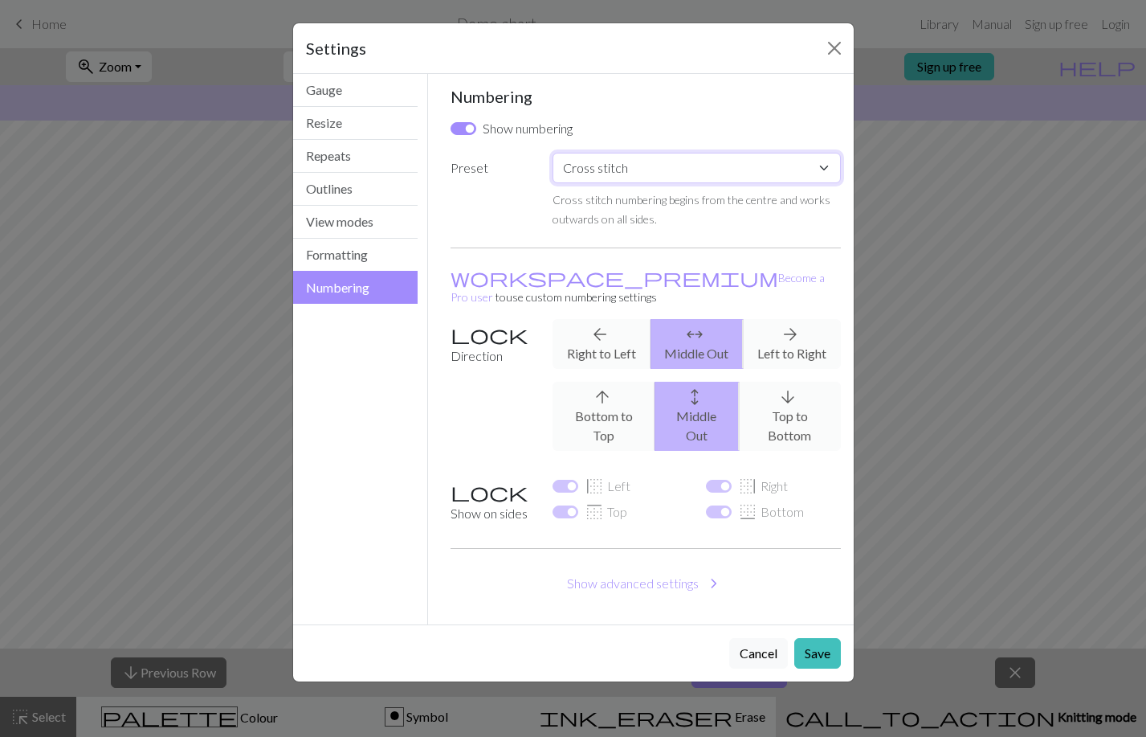
click at [626, 179] on select "Custom Knit flat Knit in the round Lace knitting Cross stitch" at bounding box center [697, 168] width 288 height 31
select select "lace"
checkbox input "false"
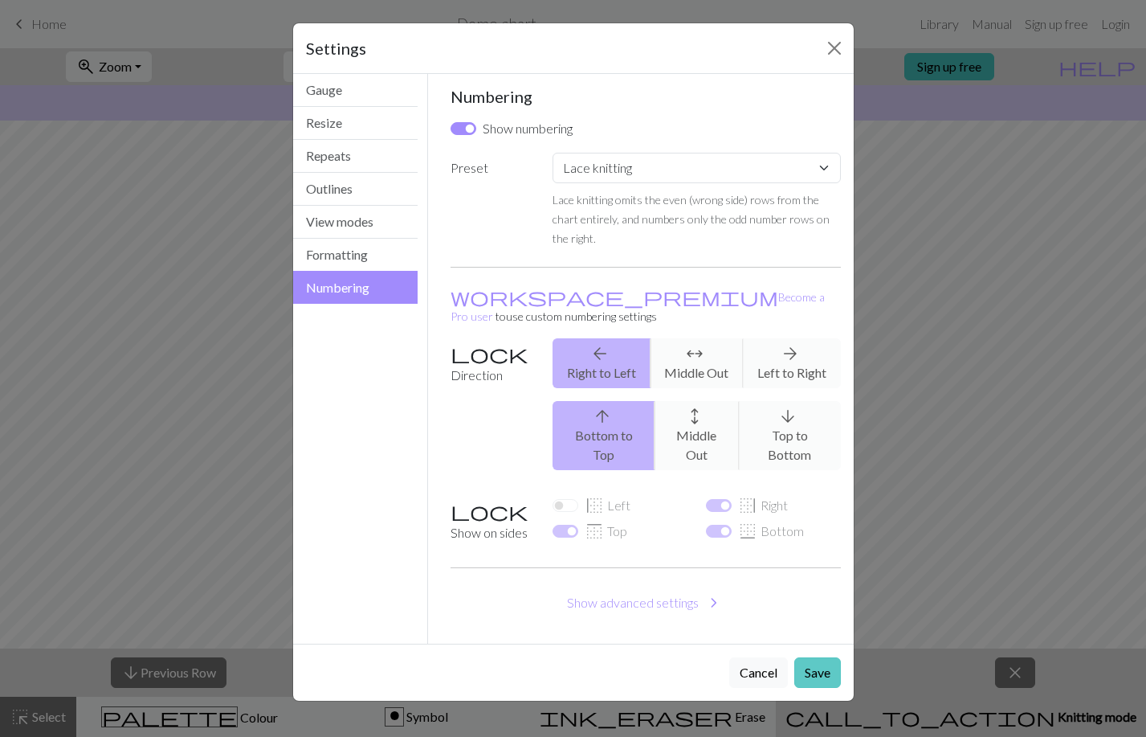
click at [822, 657] on button "Save" at bounding box center [817, 672] width 47 height 31
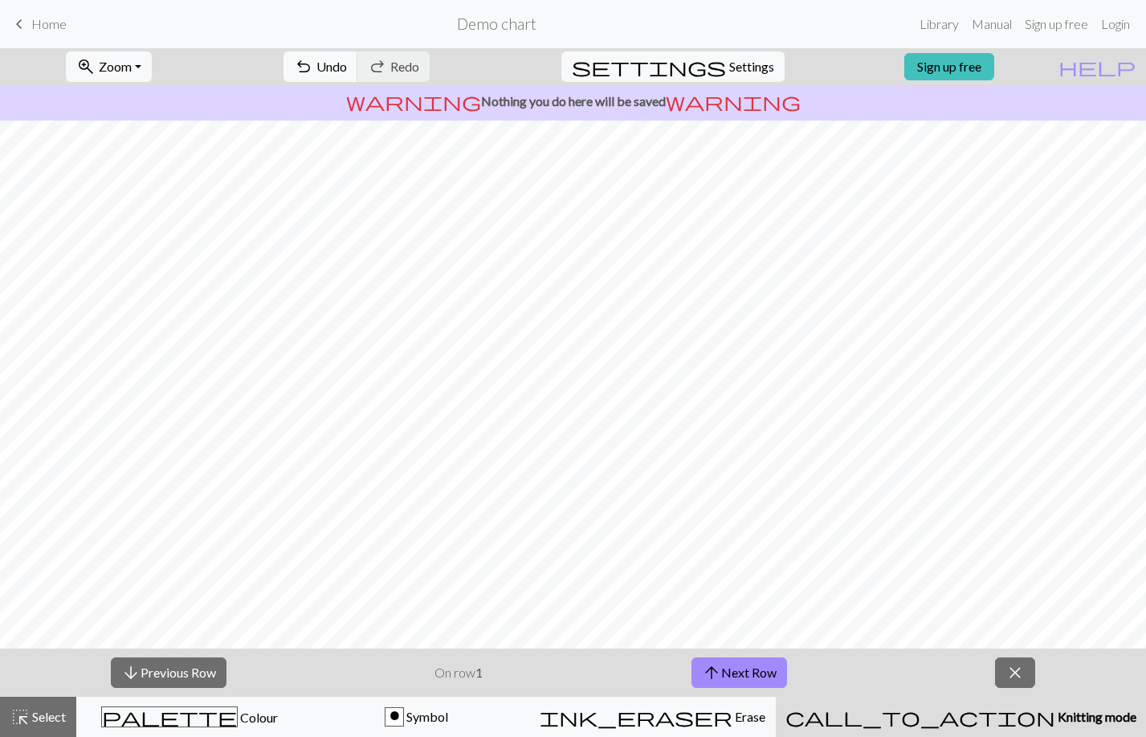
scroll to position [59, 0]
click at [1056, 721] on span "Knitting mode" at bounding box center [1096, 715] width 81 height 15
click at [953, 722] on div "call_to_action Knitting mode Knitting mode" at bounding box center [961, 716] width 351 height 19
click at [1011, 674] on span "close" at bounding box center [1015, 672] width 19 height 22
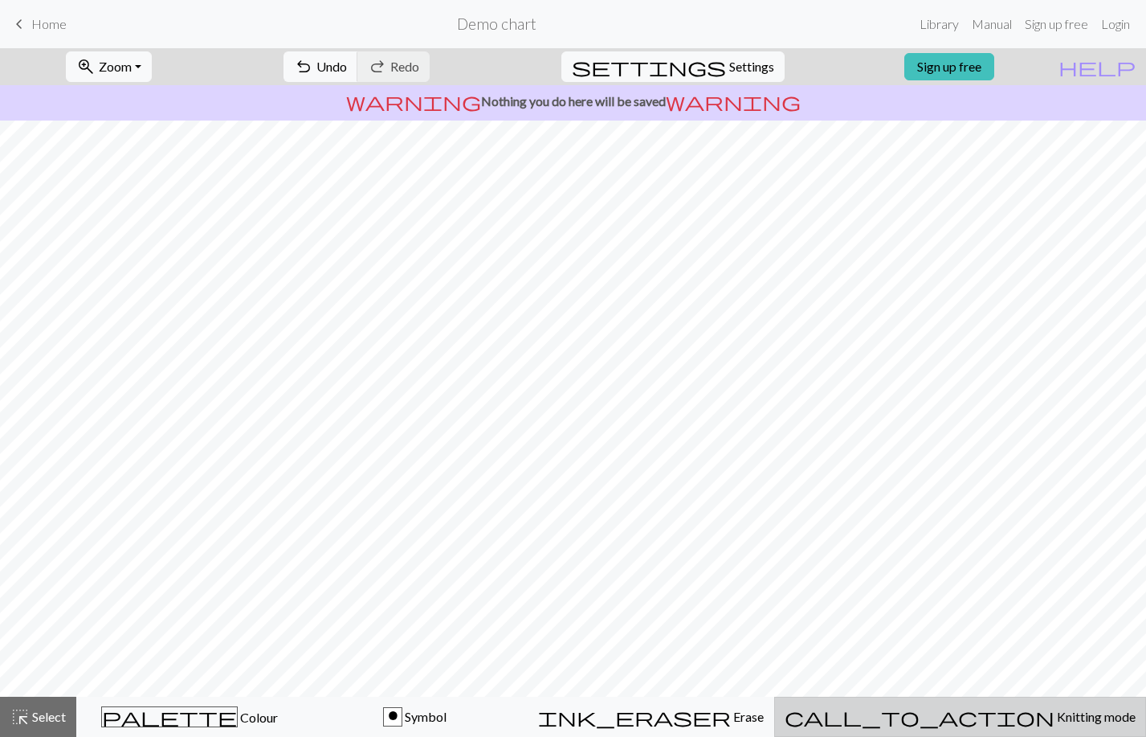
click at [994, 725] on div "call_to_action Knitting mode Knitting mode" at bounding box center [960, 716] width 351 height 19
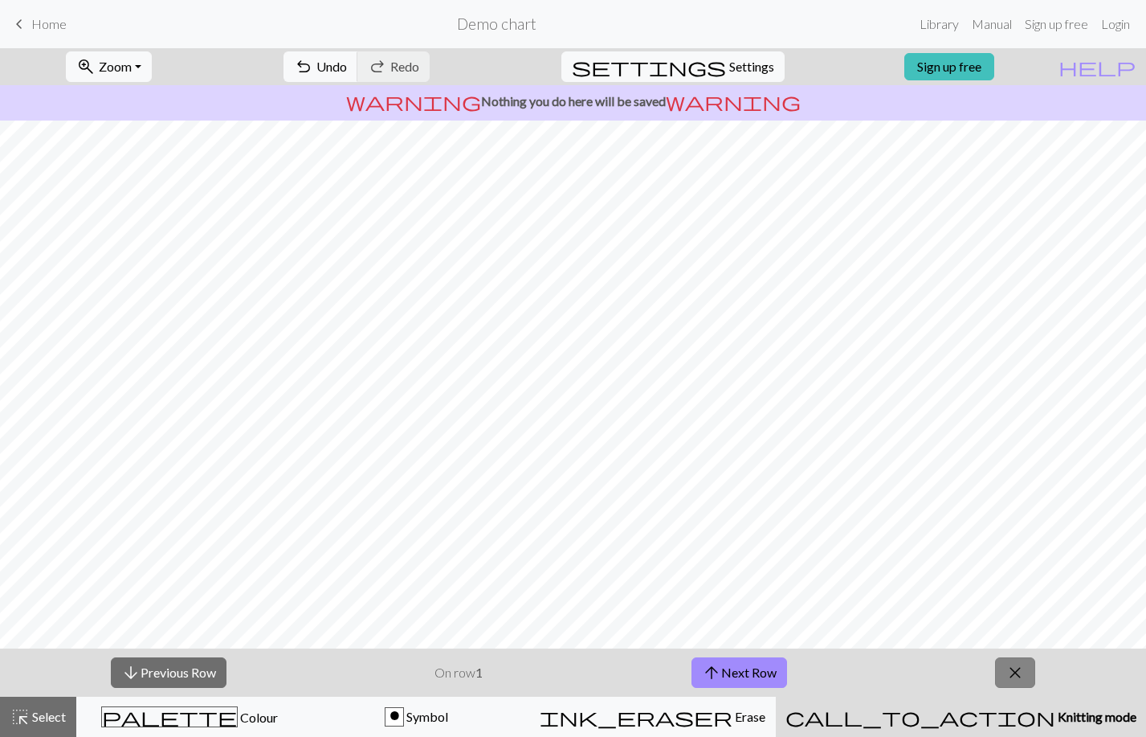
click at [1019, 673] on span "close" at bounding box center [1015, 672] width 19 height 22
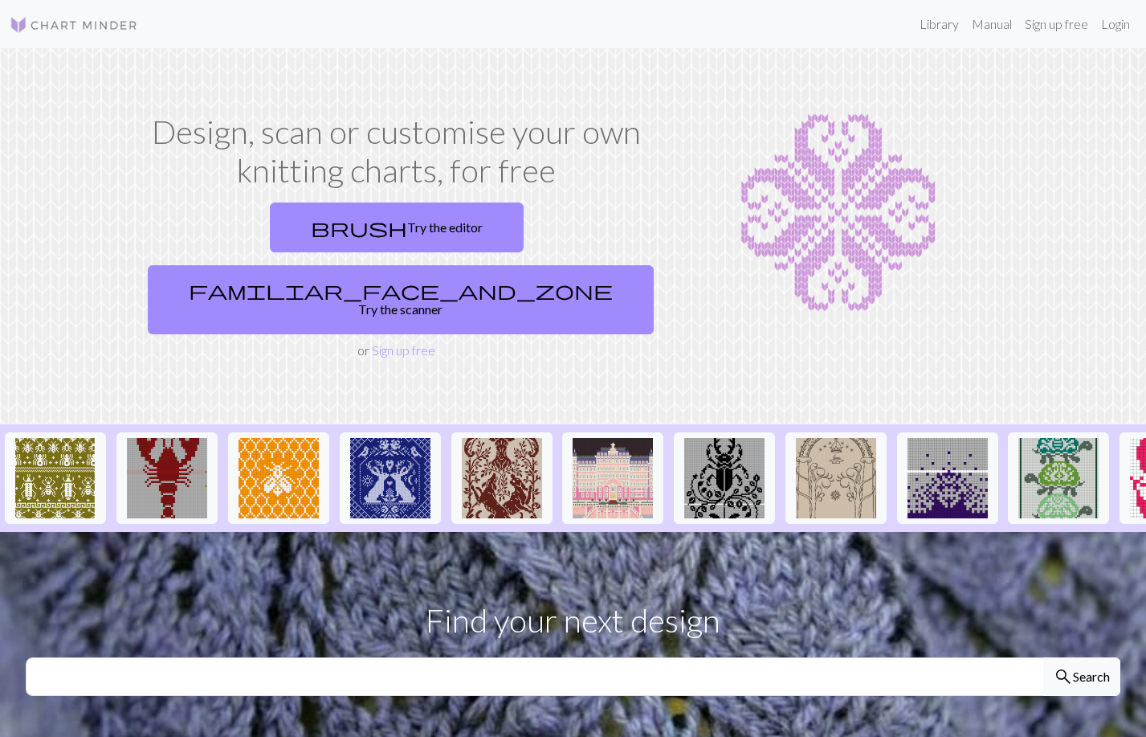
click at [84, 20] on img at bounding box center [74, 24] width 129 height 19
click at [948, 27] on link "Library" at bounding box center [939, 24] width 52 height 32
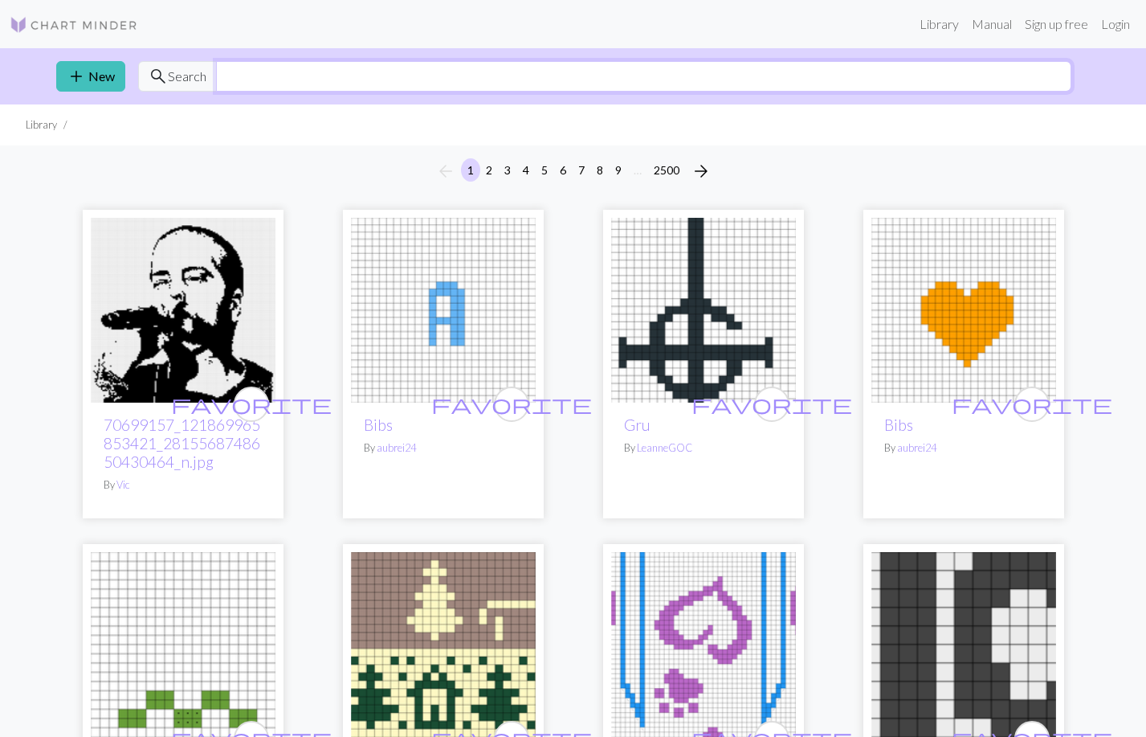
click at [289, 77] on input "text" at bounding box center [643, 76] width 855 height 31
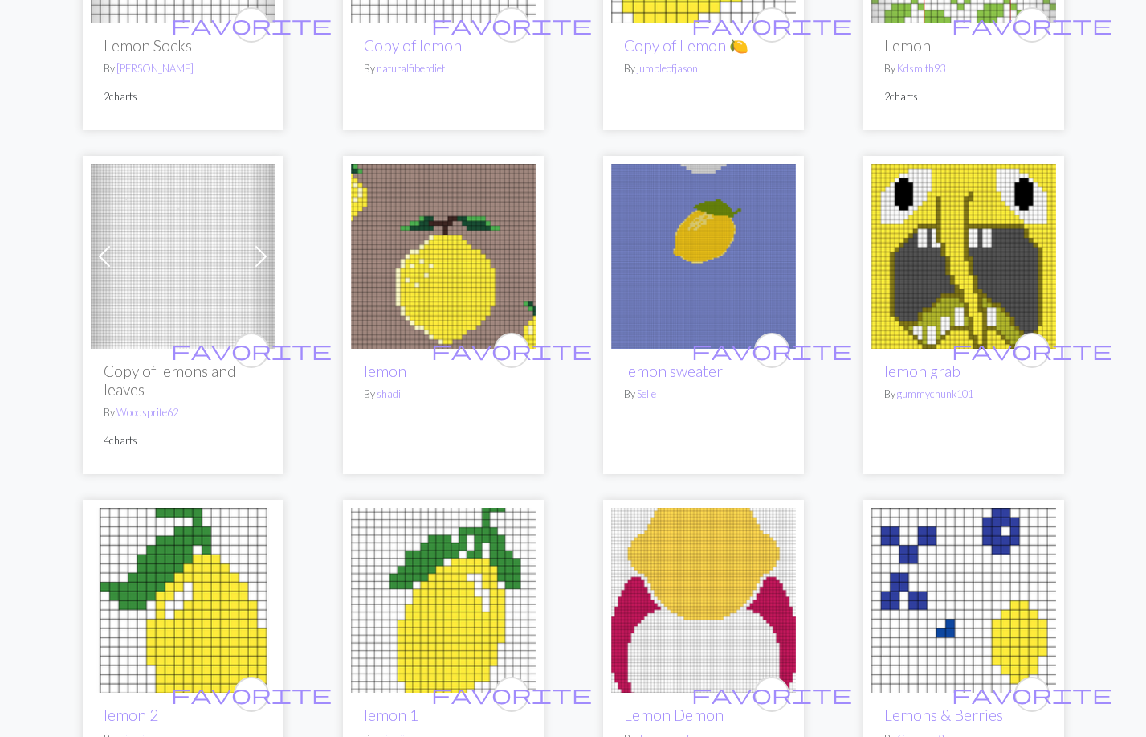
scroll to position [40, 0]
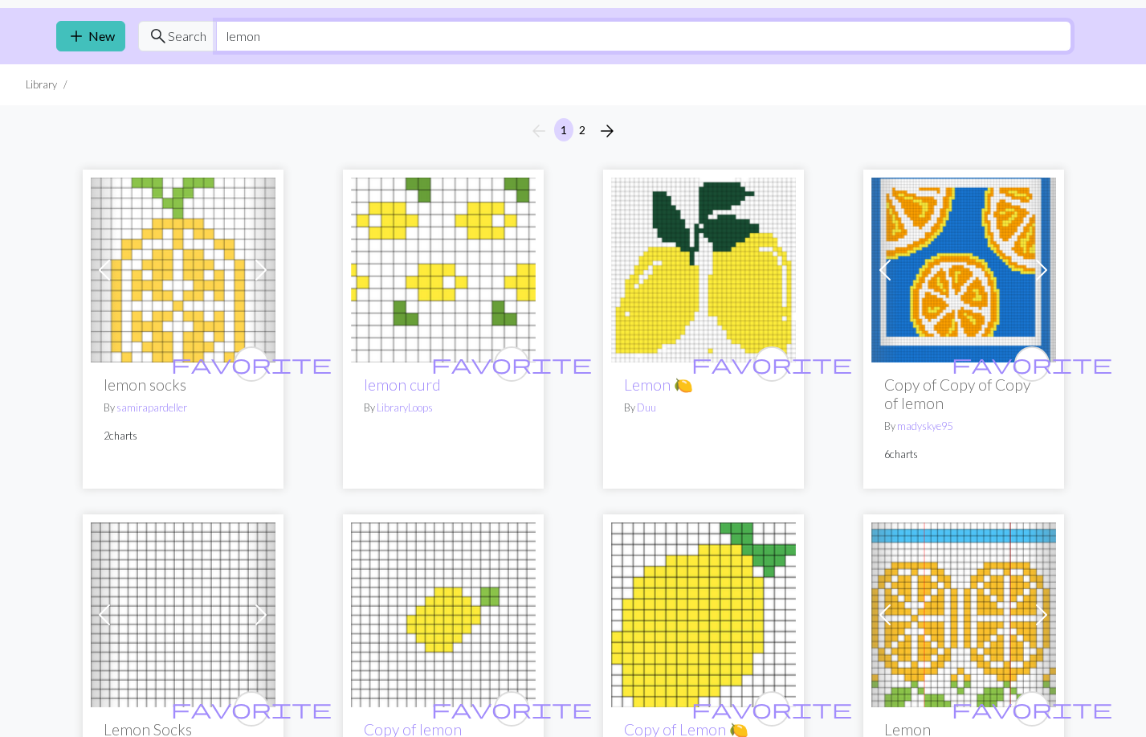
click at [284, 39] on input "lemon" at bounding box center [643, 36] width 855 height 31
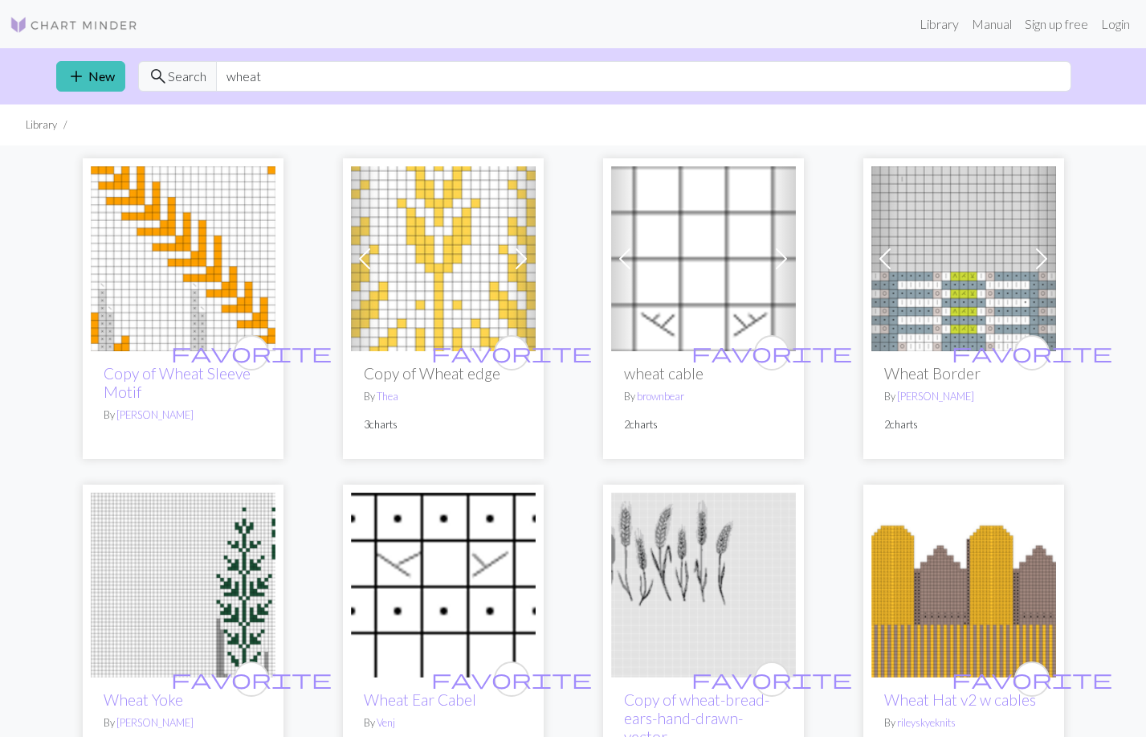
click at [522, 265] on span at bounding box center [521, 259] width 26 height 26
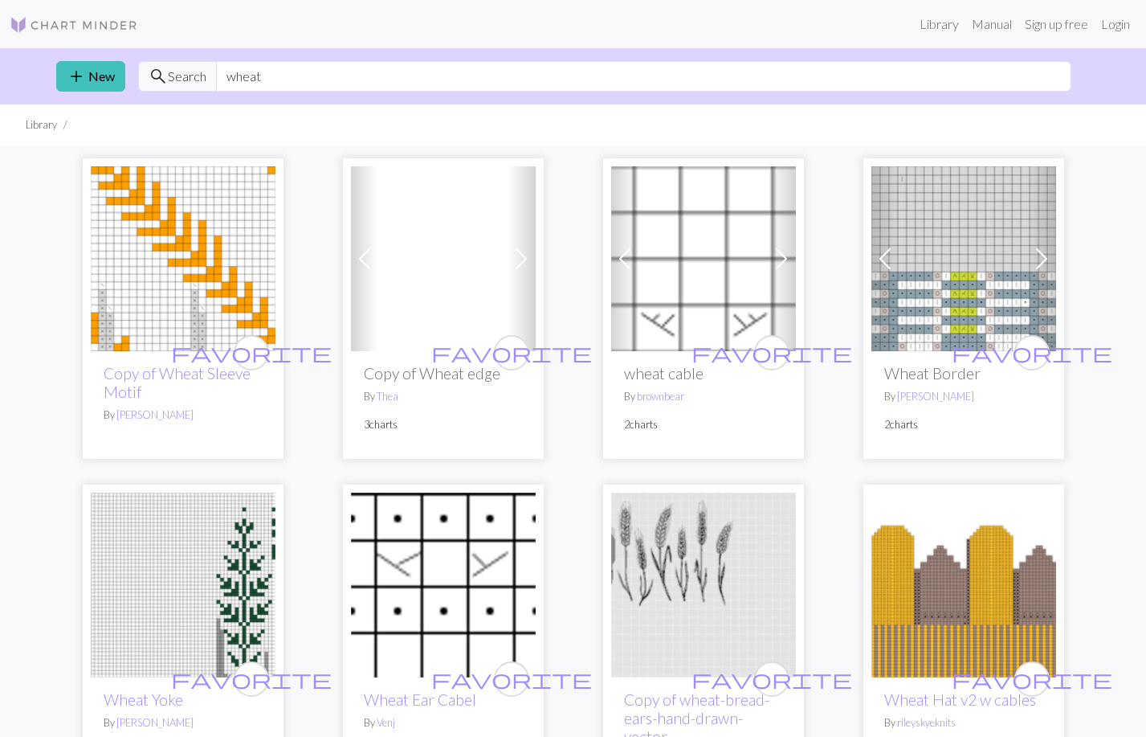
click at [522, 265] on span at bounding box center [521, 259] width 26 height 26
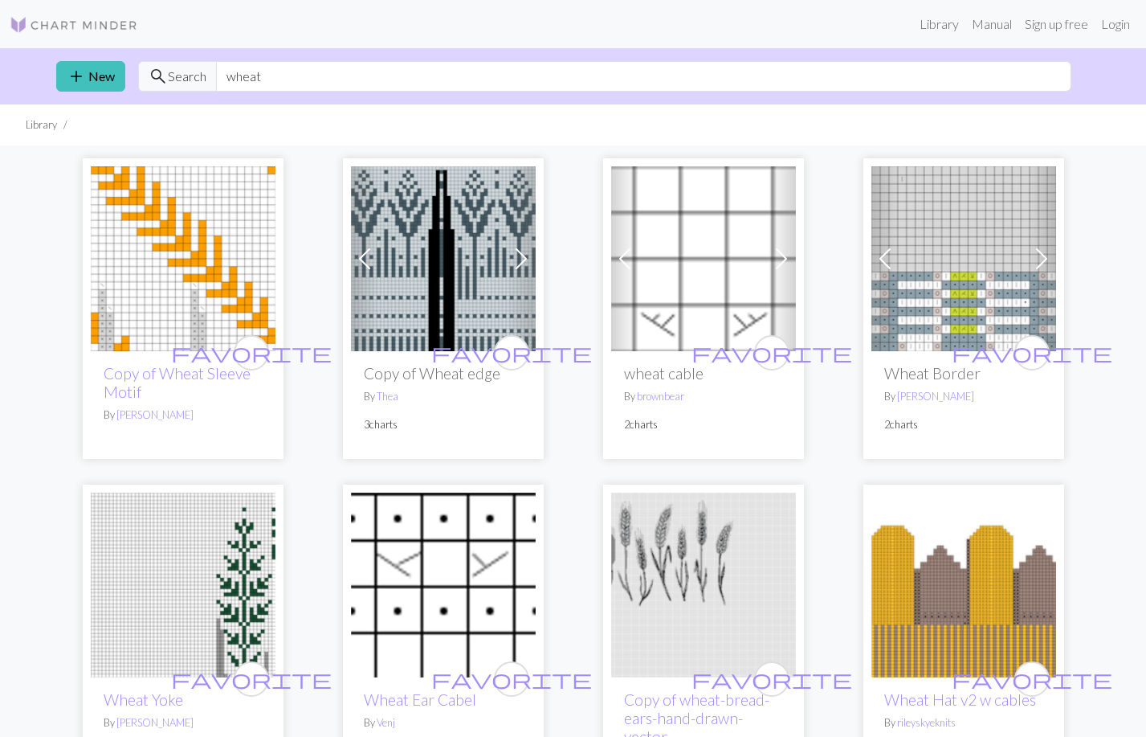
drag, startPoint x: 427, startPoint y: 92, endPoint x: 433, endPoint y: 87, distance: 8.5
click at [427, 92] on div "add New search Search wheat" at bounding box center [573, 76] width 1060 height 56
click at [470, 83] on input "wheat" at bounding box center [643, 76] width 855 height 31
click at [471, 84] on input "wheat" at bounding box center [643, 76] width 855 height 31
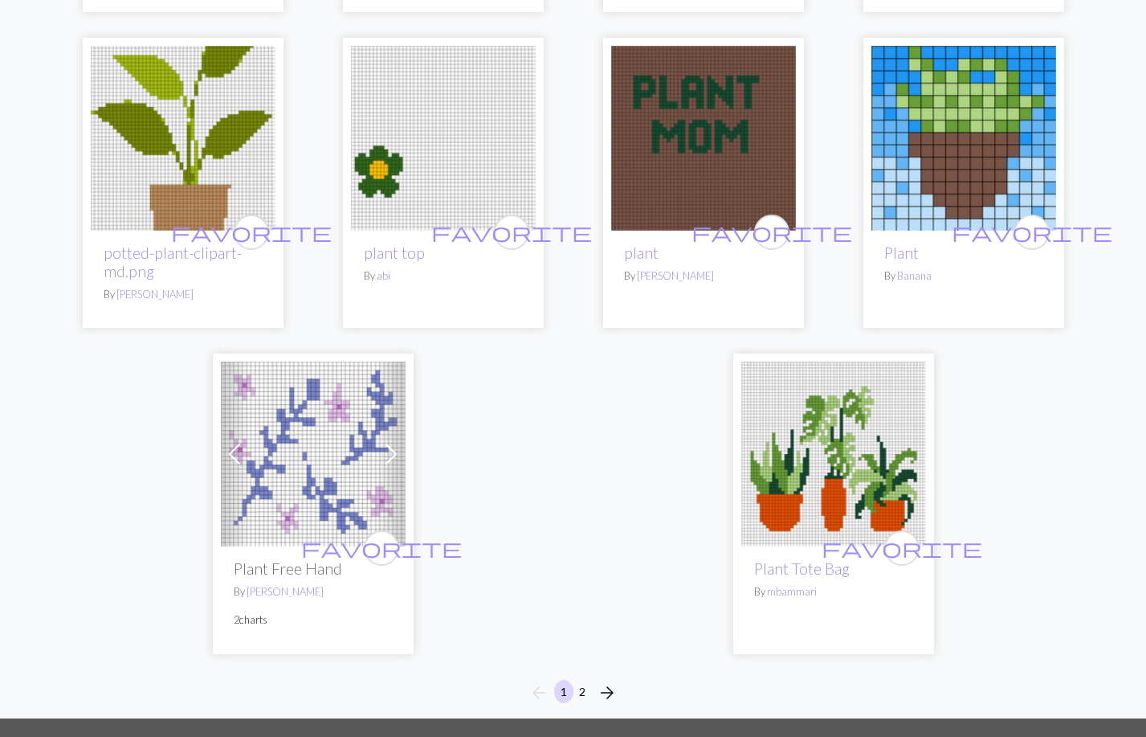
scroll to position [4382, 0]
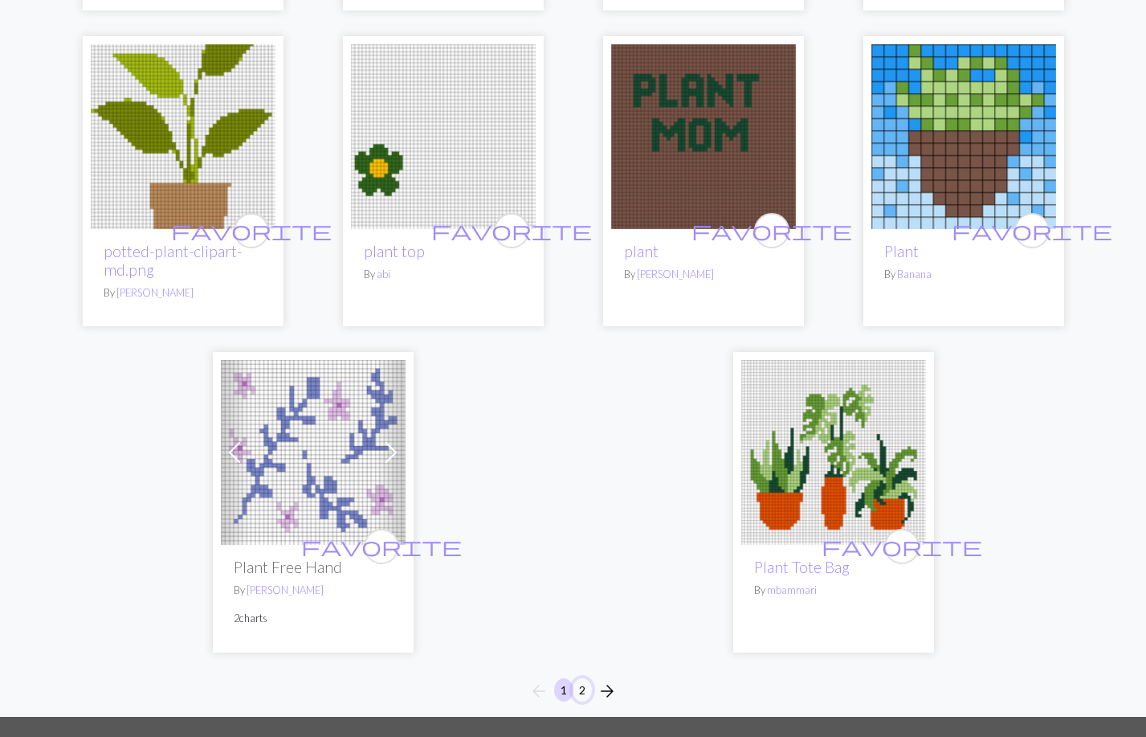
click at [582, 678] on button "2" at bounding box center [582, 689] width 19 height 23
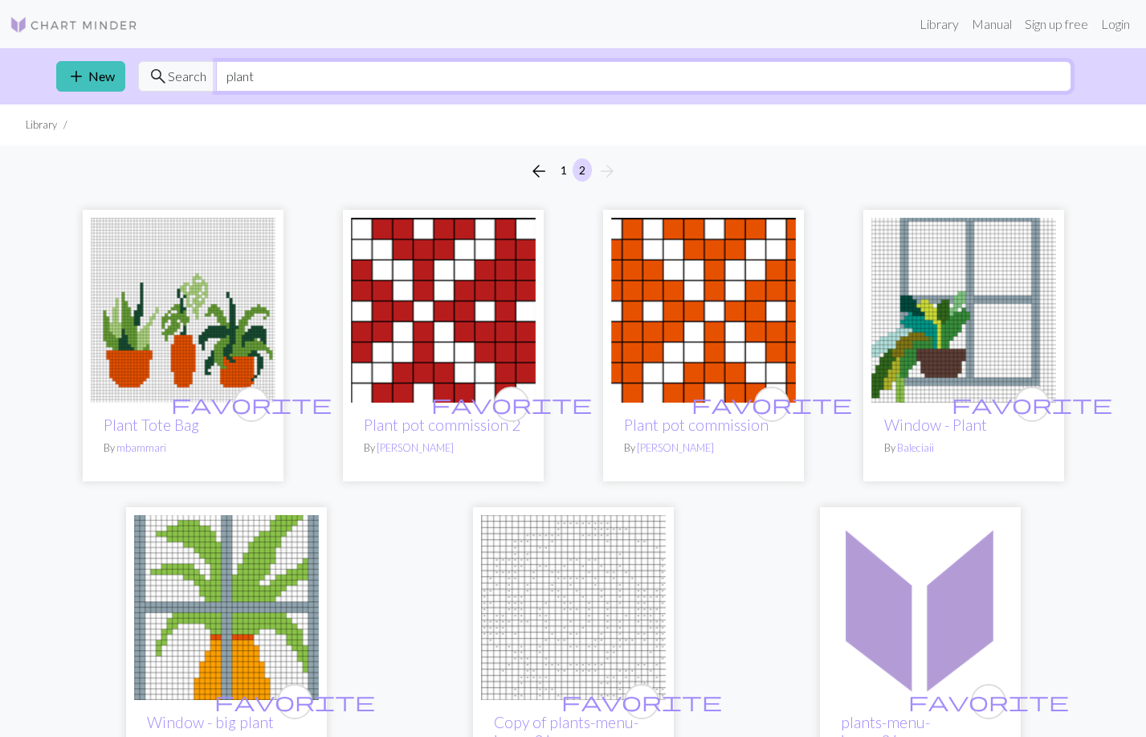
click at [271, 73] on input "plant" at bounding box center [643, 76] width 855 height 31
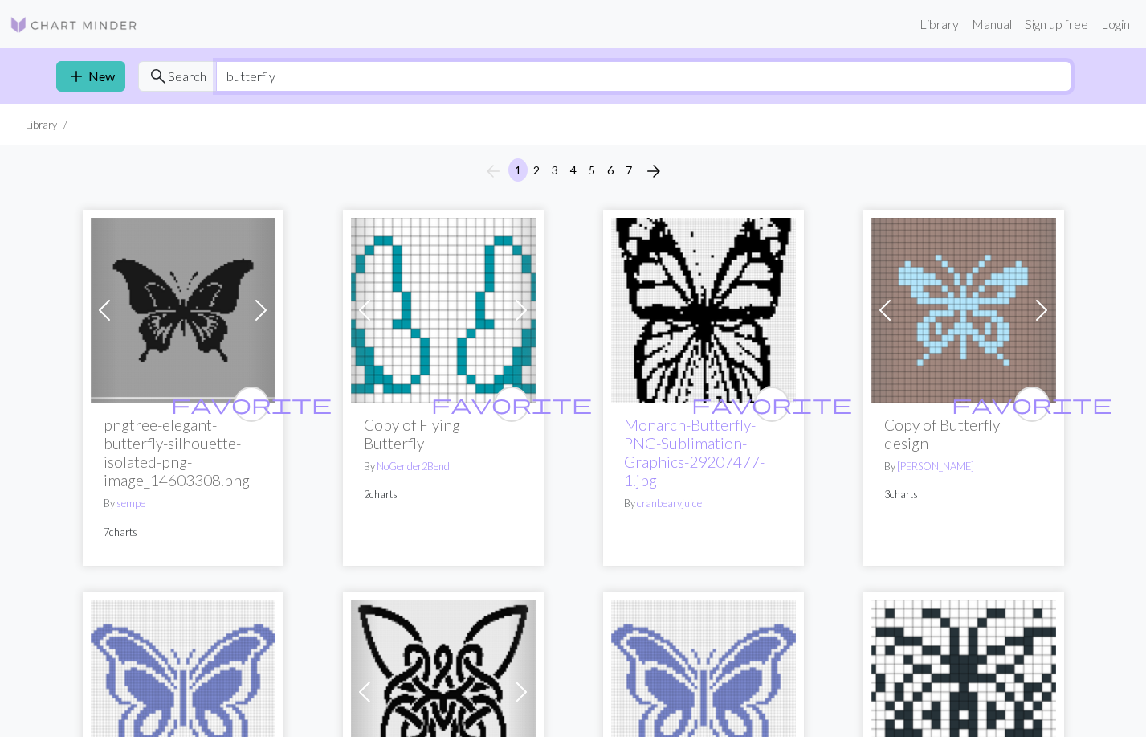
click at [281, 68] on input "butterfly" at bounding box center [643, 76] width 855 height 31
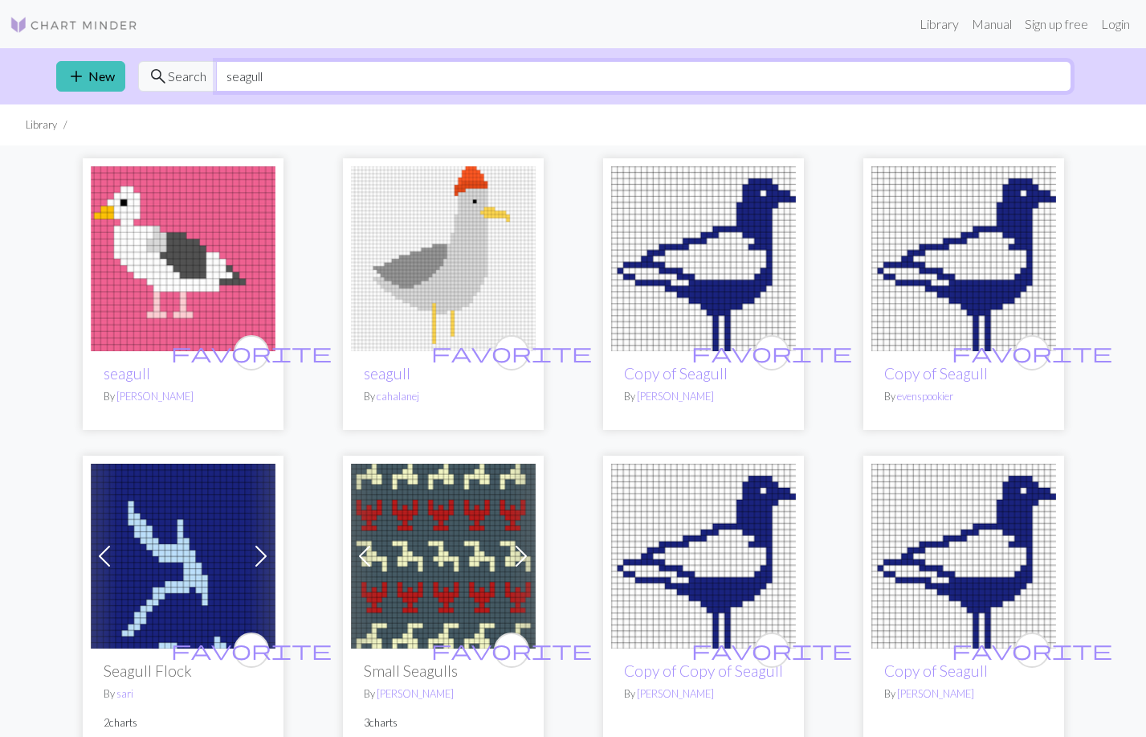
click at [299, 77] on input "seagull" at bounding box center [643, 76] width 855 height 31
type input "bird"
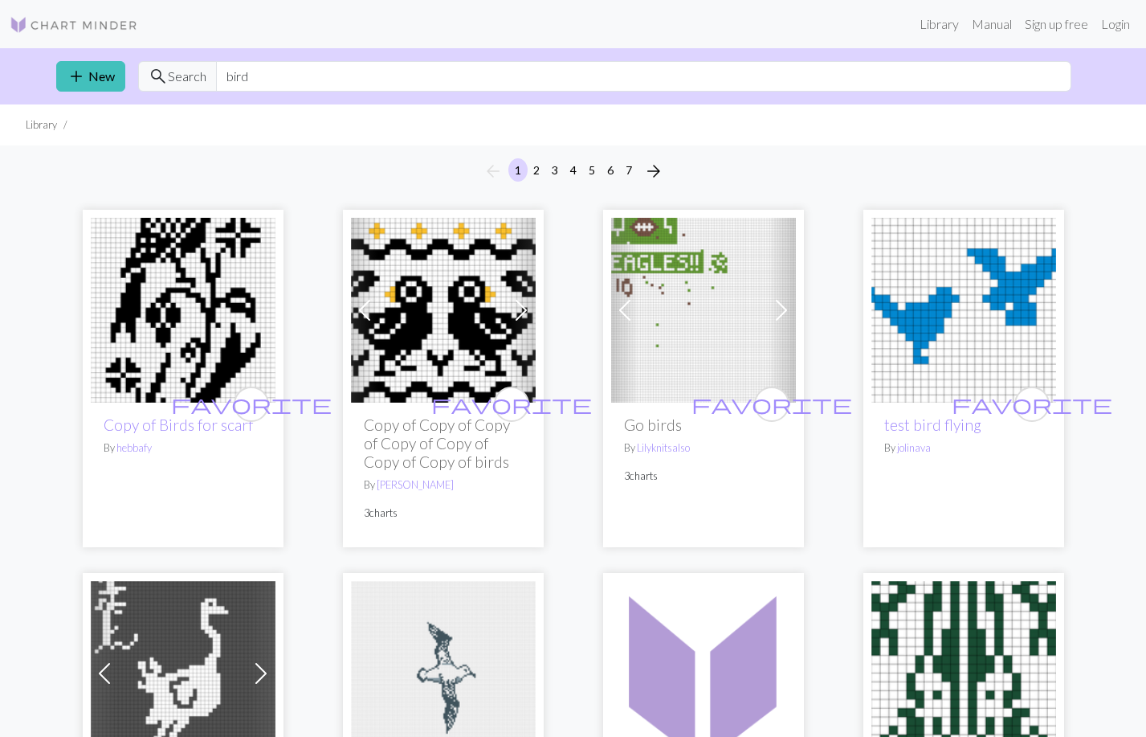
click at [137, 341] on img at bounding box center [183, 310] width 185 height 185
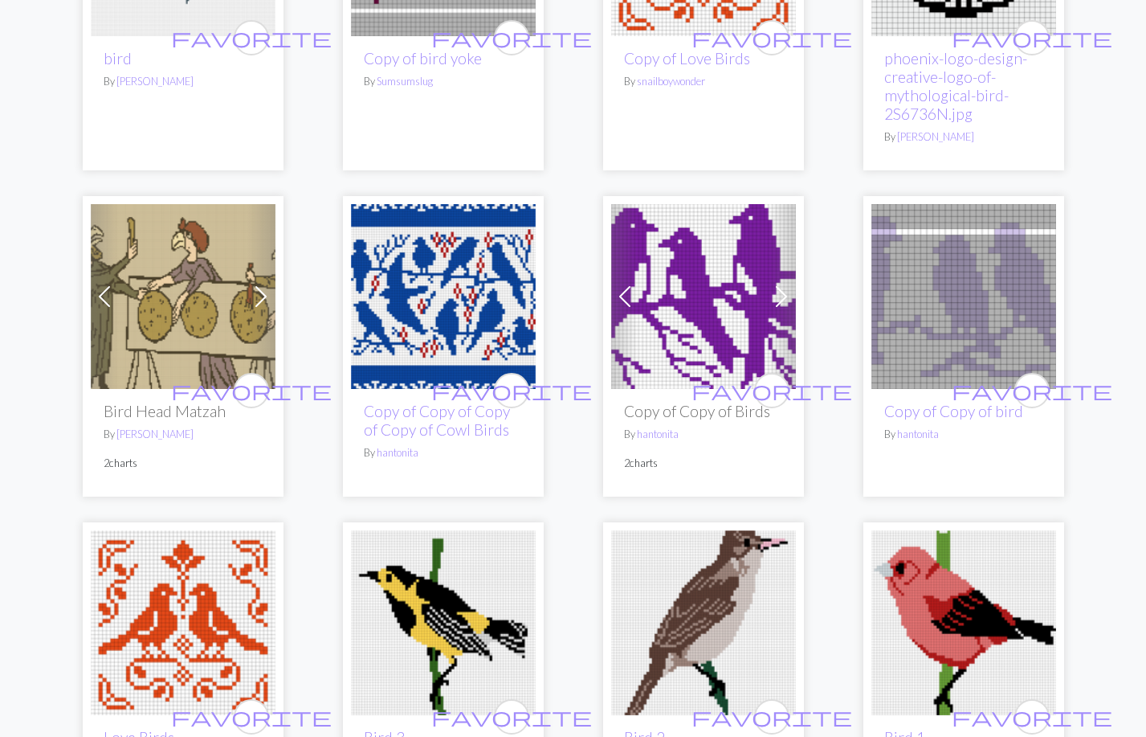
scroll to position [1056, 0]
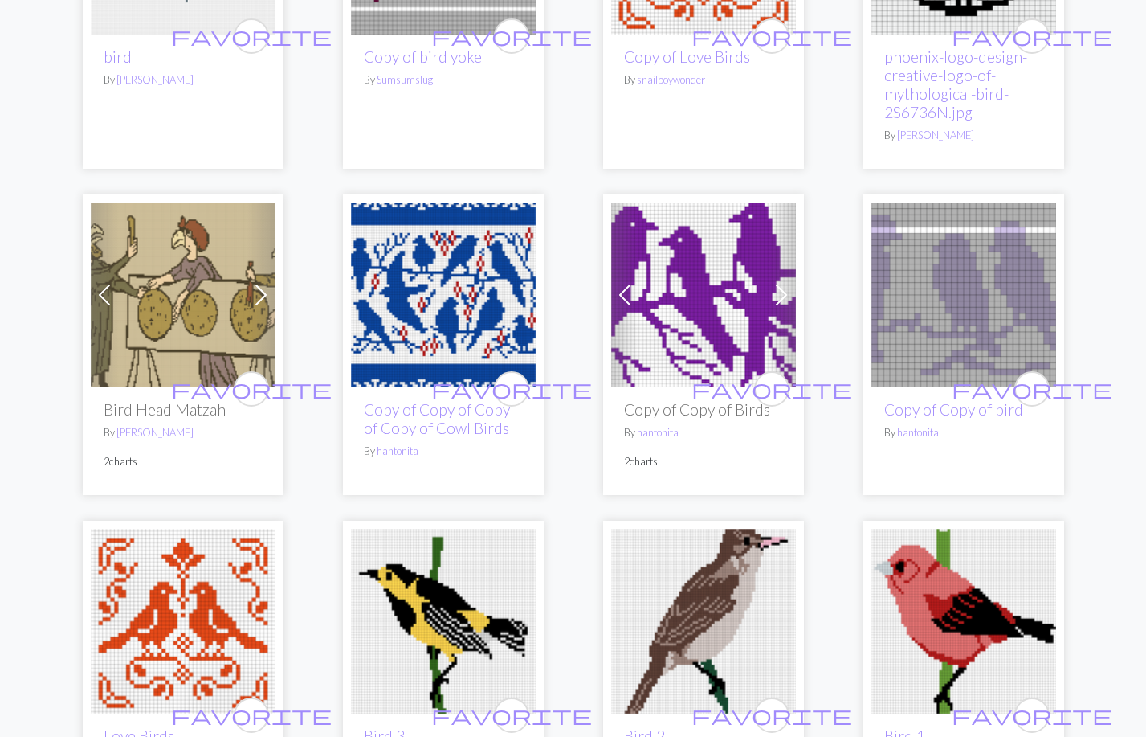
click at [772, 296] on span at bounding box center [782, 295] width 26 height 26
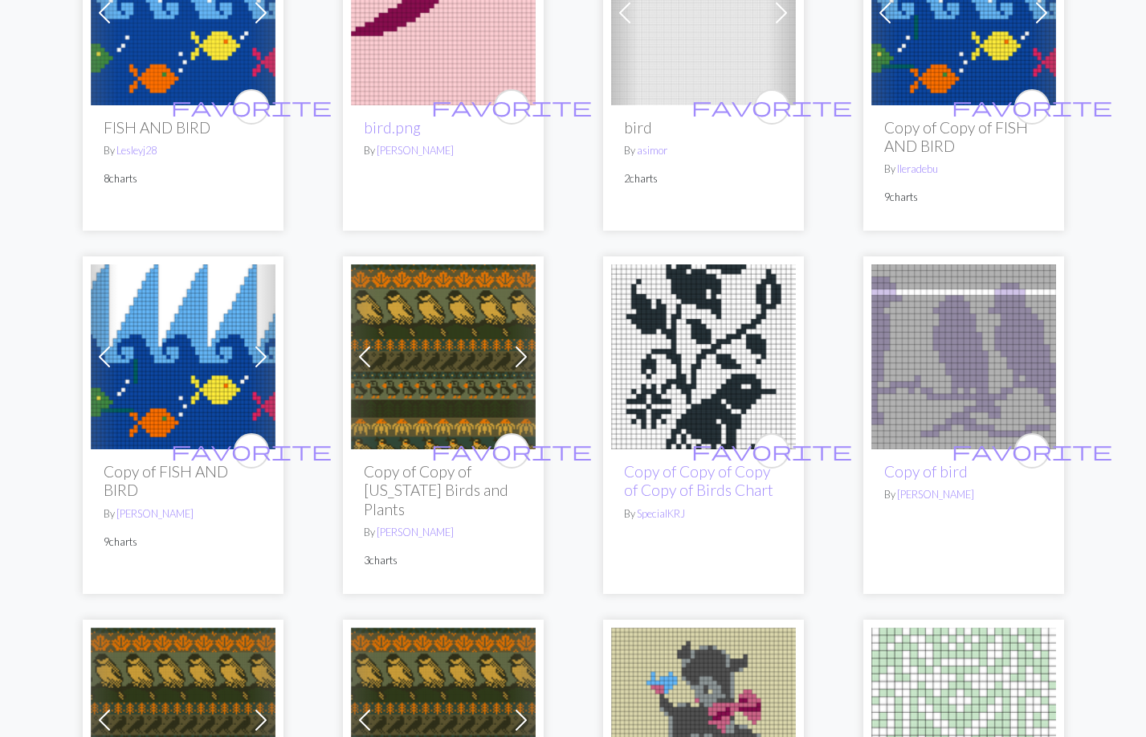
scroll to position [1966, 0]
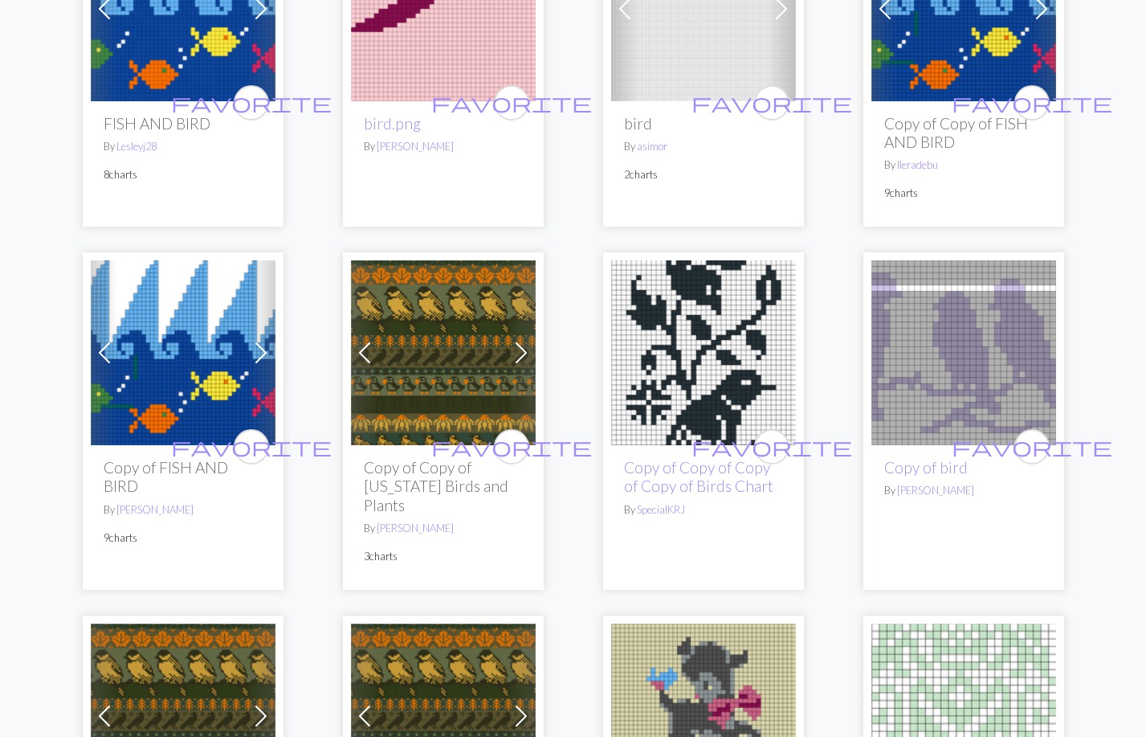
click at [763, 357] on img at bounding box center [703, 352] width 185 height 185
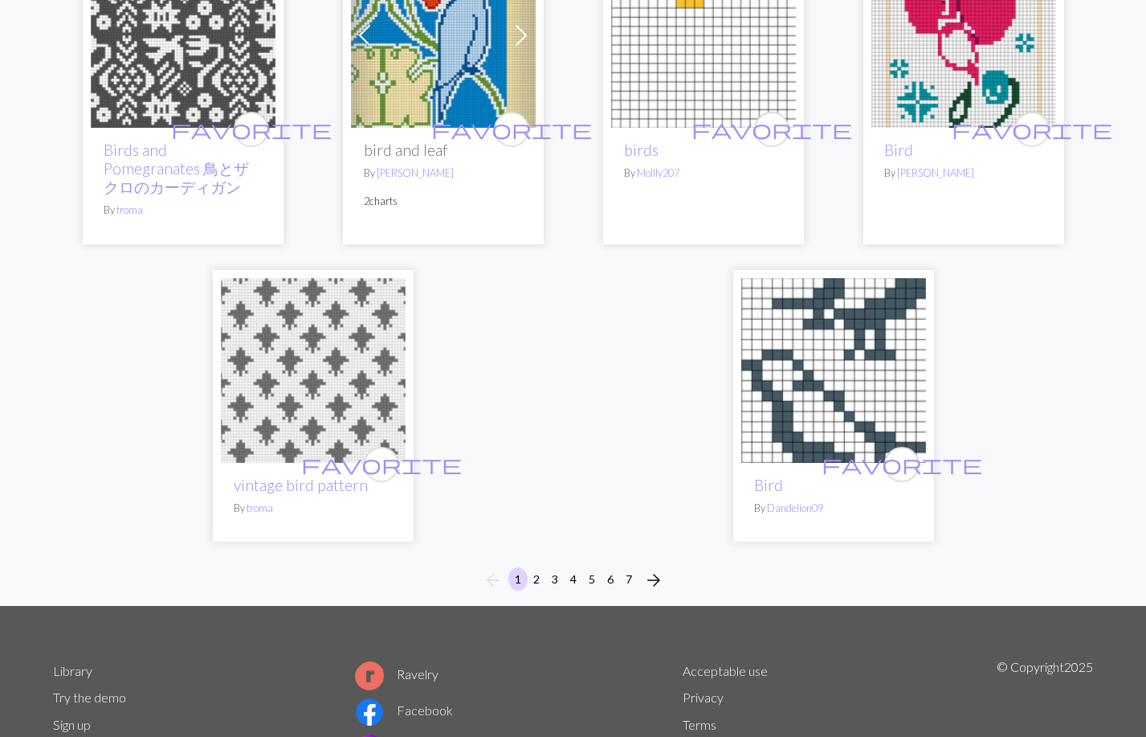
scroll to position [3934, 0]
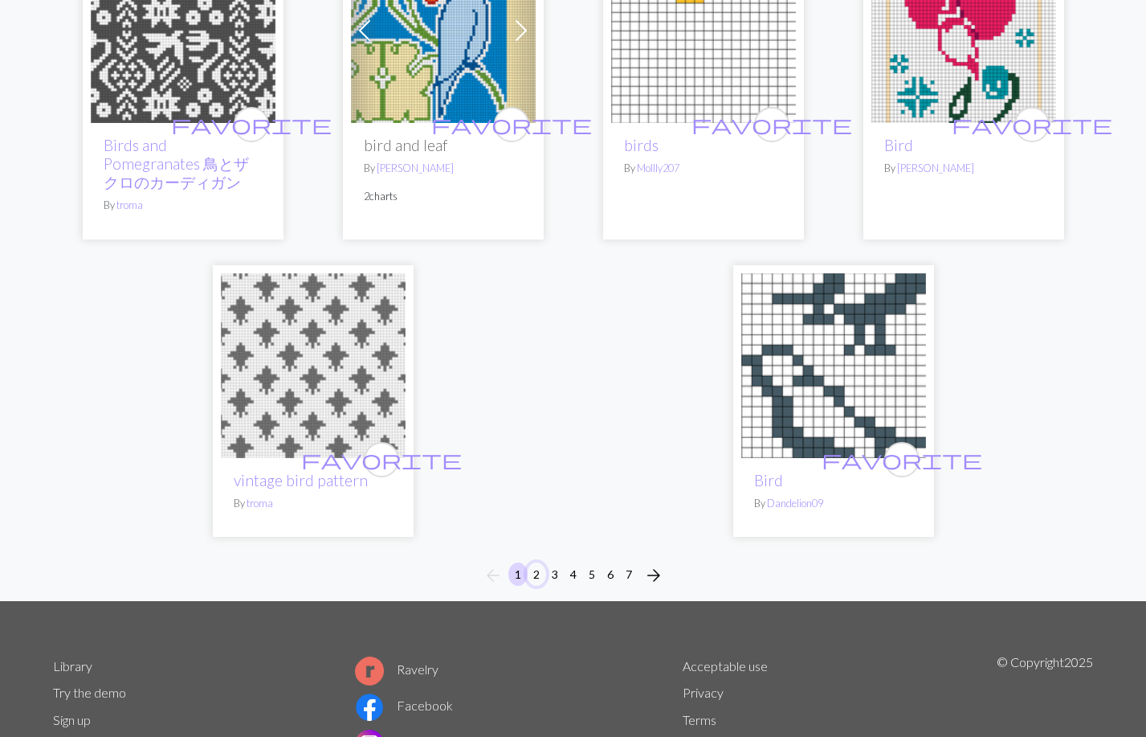
click at [538, 562] on button "2" at bounding box center [536, 573] width 19 height 23
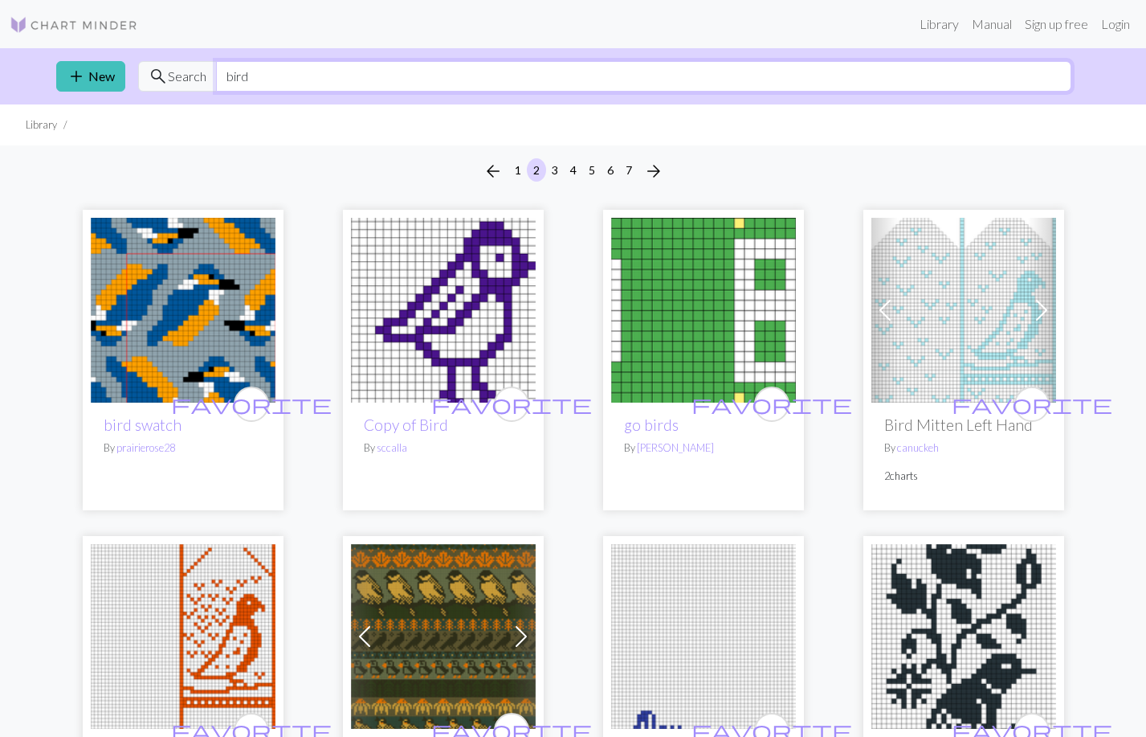
click at [256, 76] on input "bird" at bounding box center [643, 76] width 855 height 31
type input "swallow"
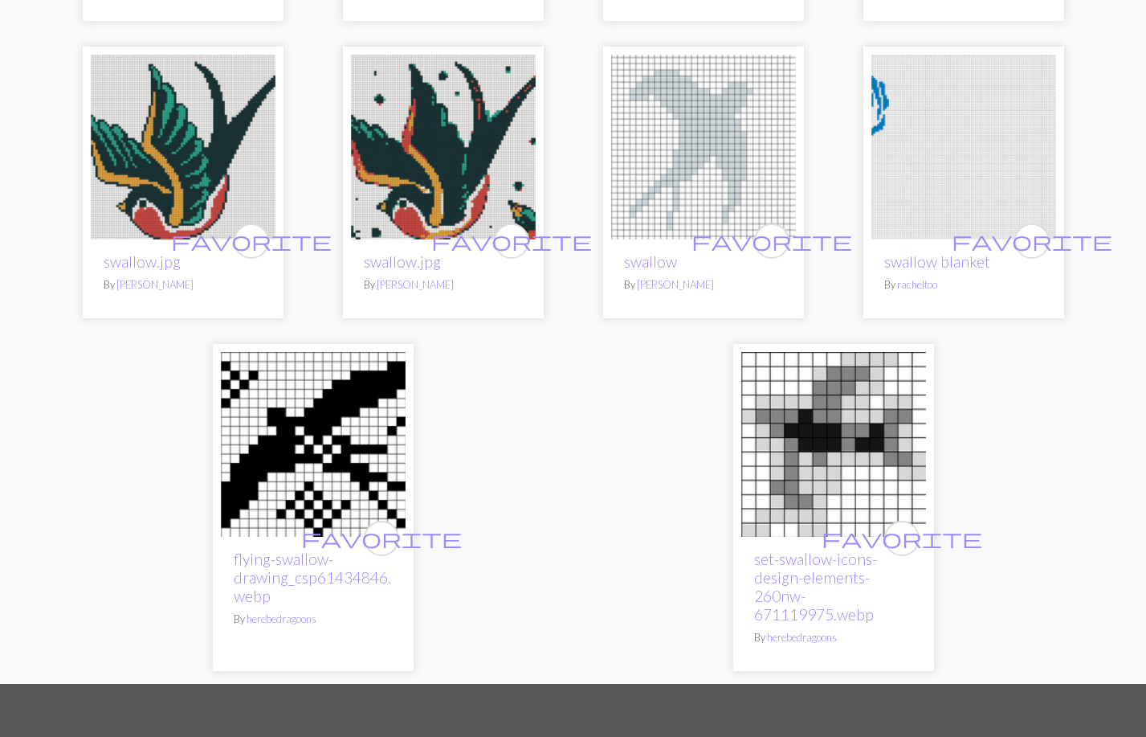
scroll to position [747, 0]
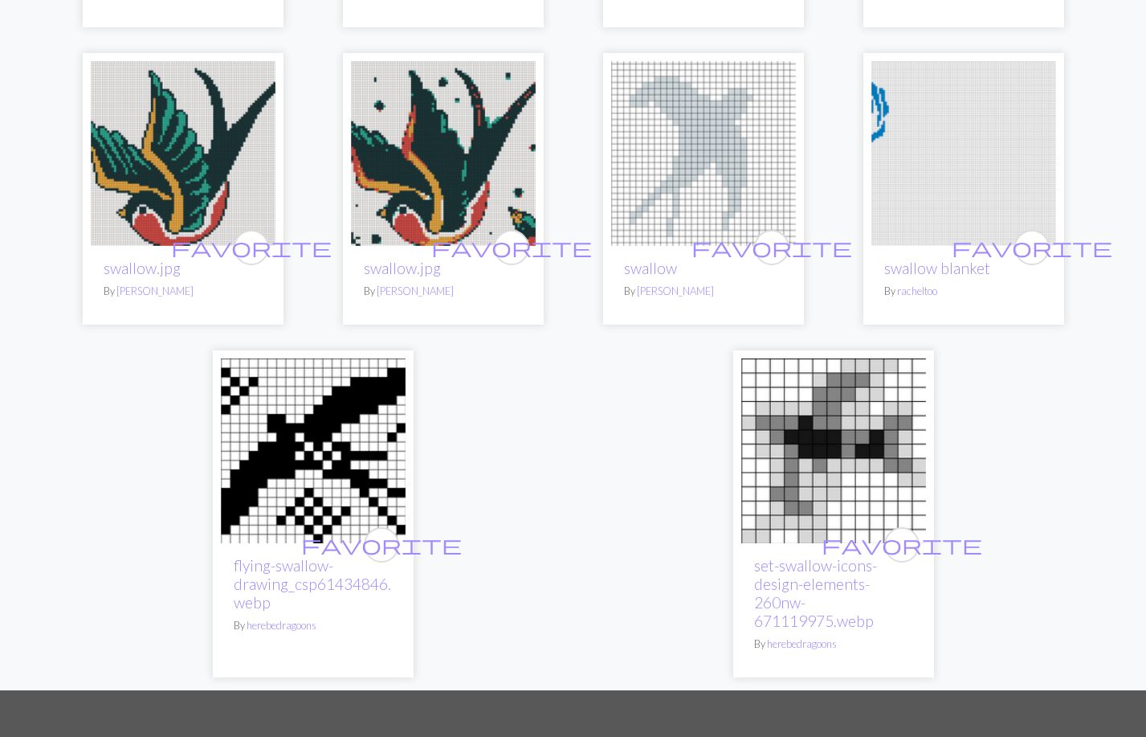
click at [958, 112] on img at bounding box center [964, 153] width 185 height 185
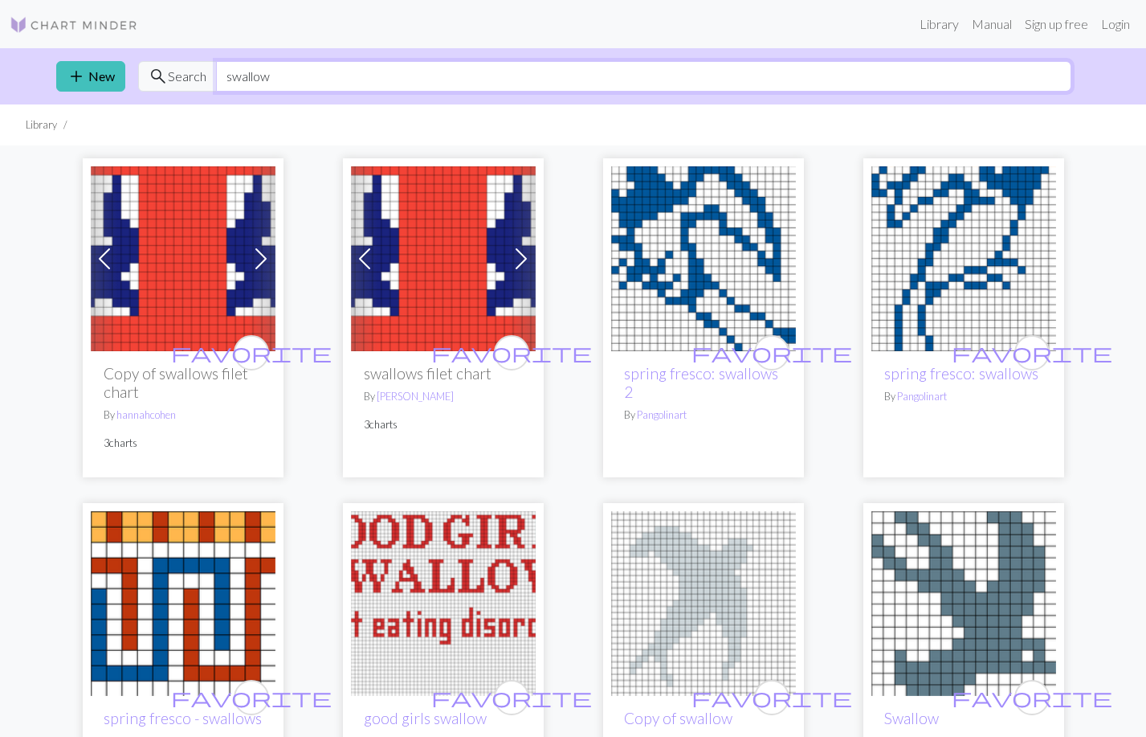
click at [273, 80] on input "swallow" at bounding box center [643, 76] width 855 height 31
type input "birds"
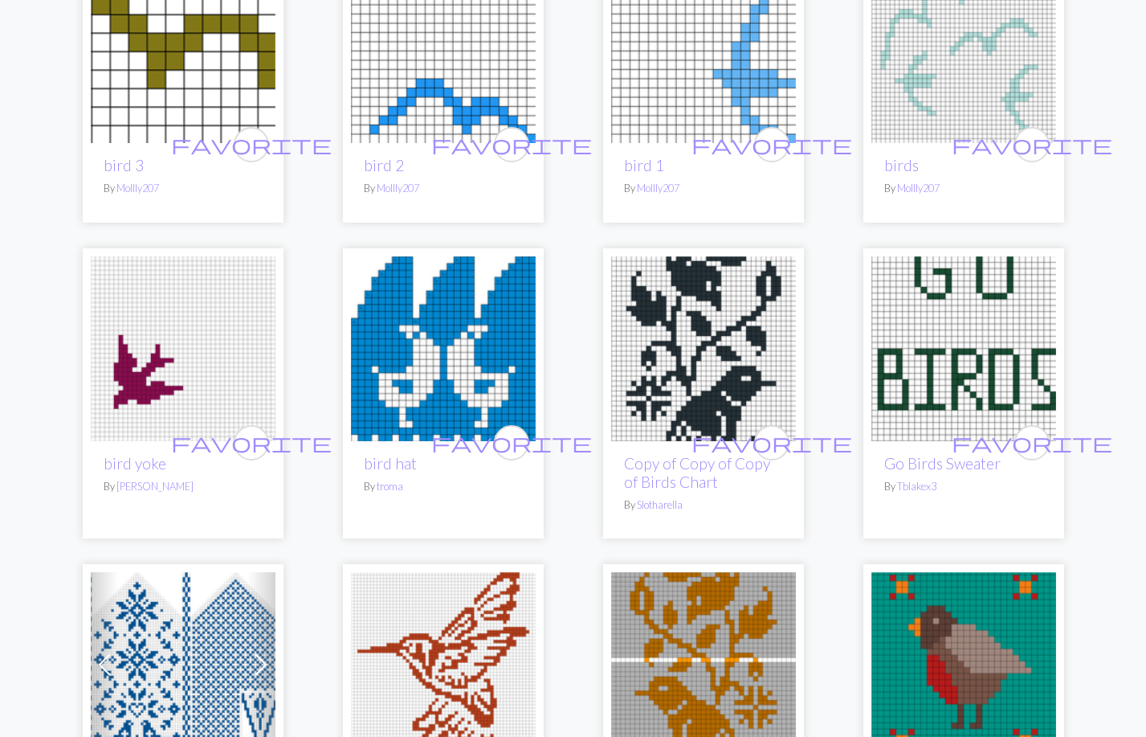
scroll to position [2975, 0]
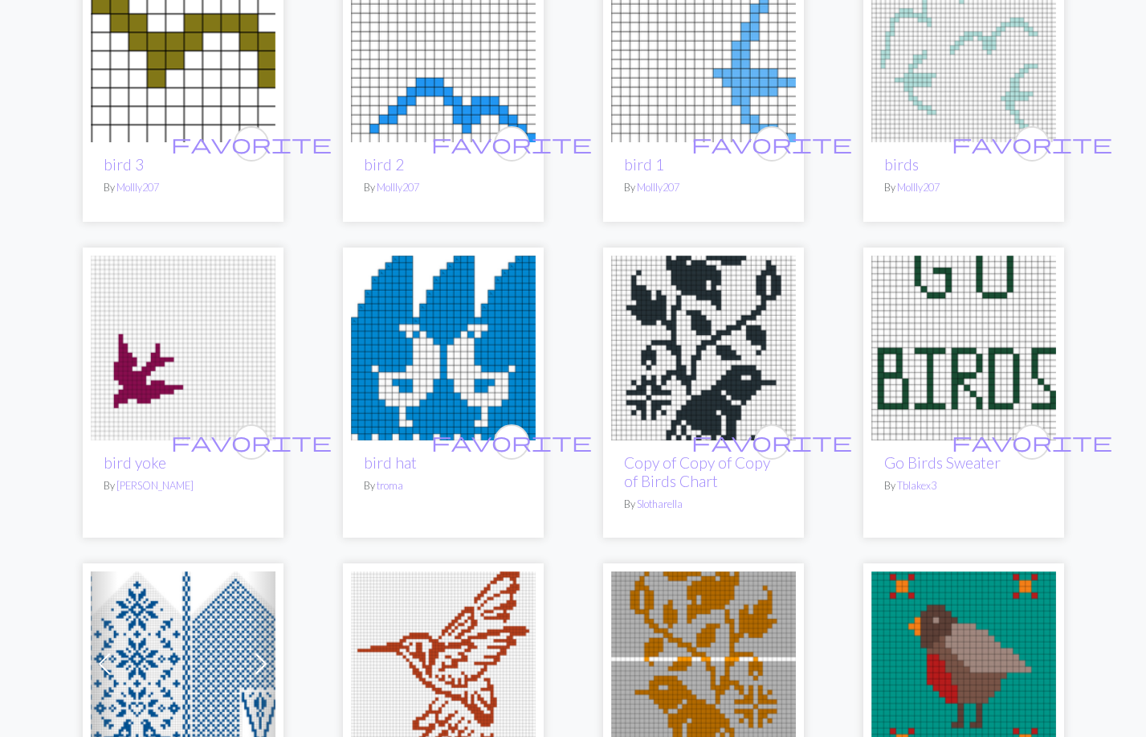
click at [164, 329] on img at bounding box center [183, 347] width 185 height 185
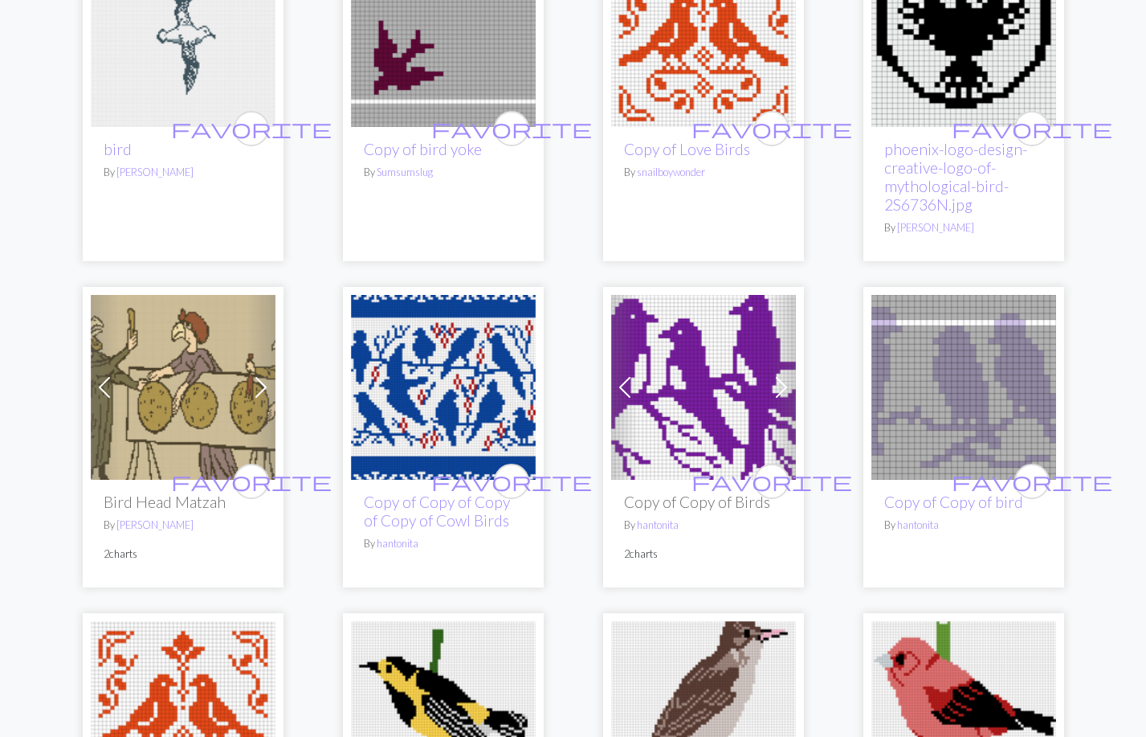
scroll to position [959, 0]
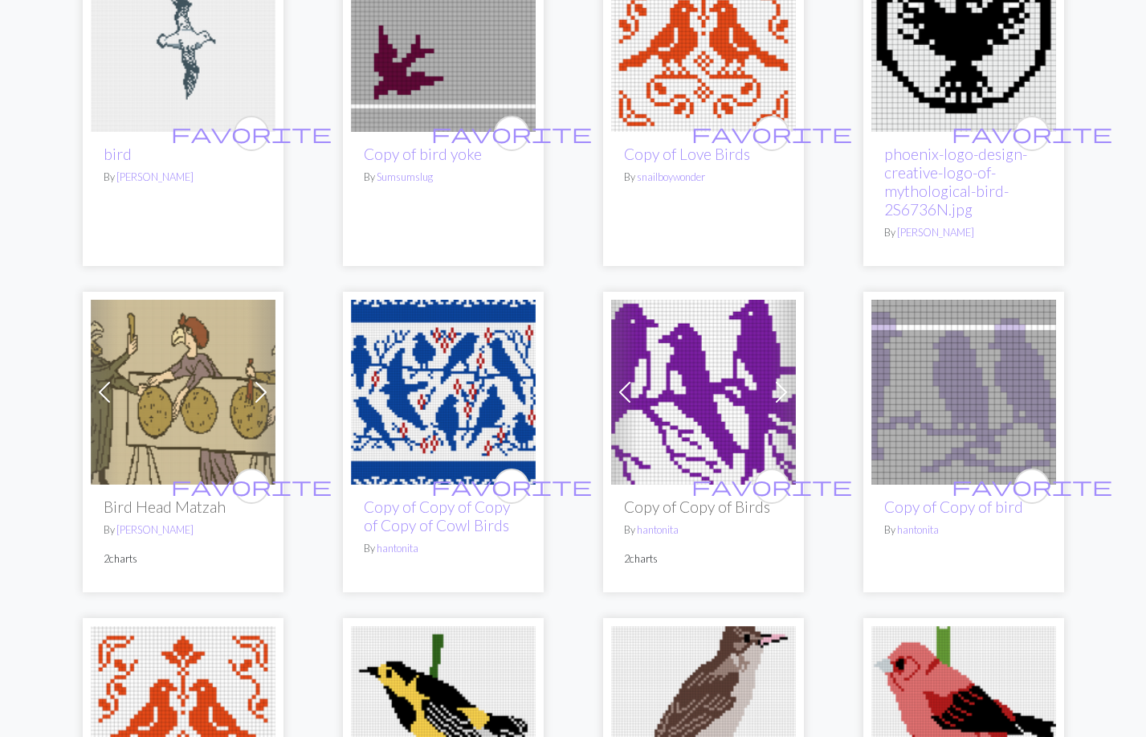
click at [403, 77] on img at bounding box center [443, 39] width 185 height 185
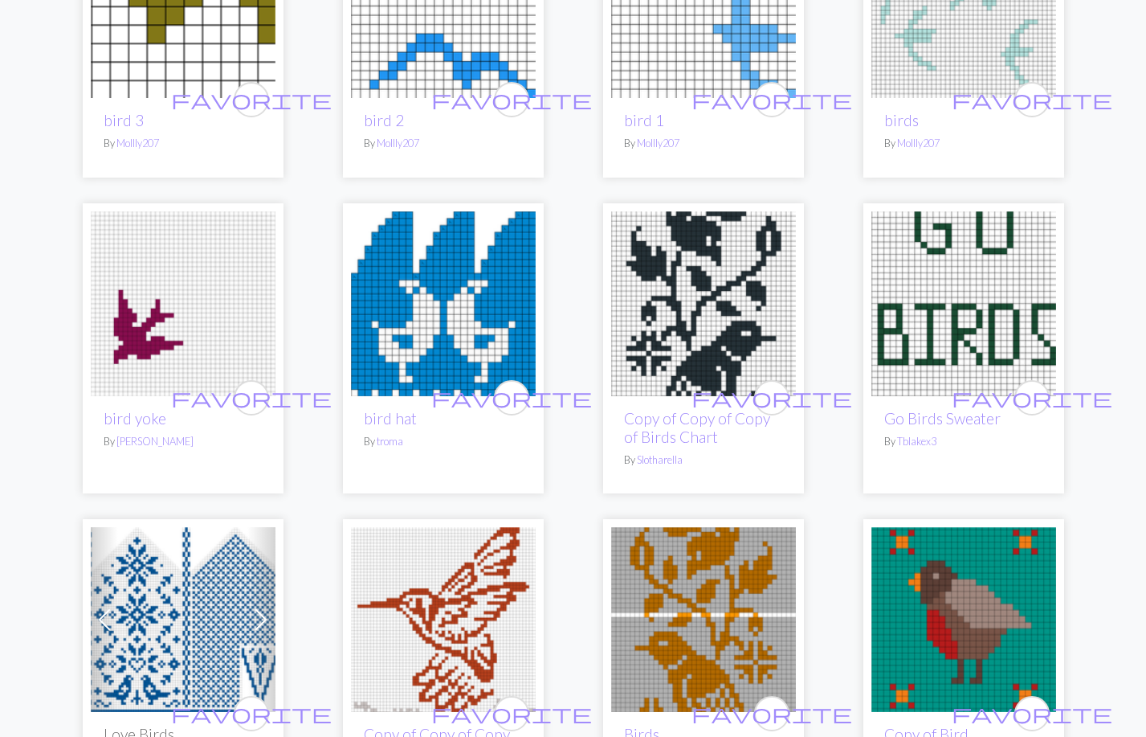
scroll to position [3007, 0]
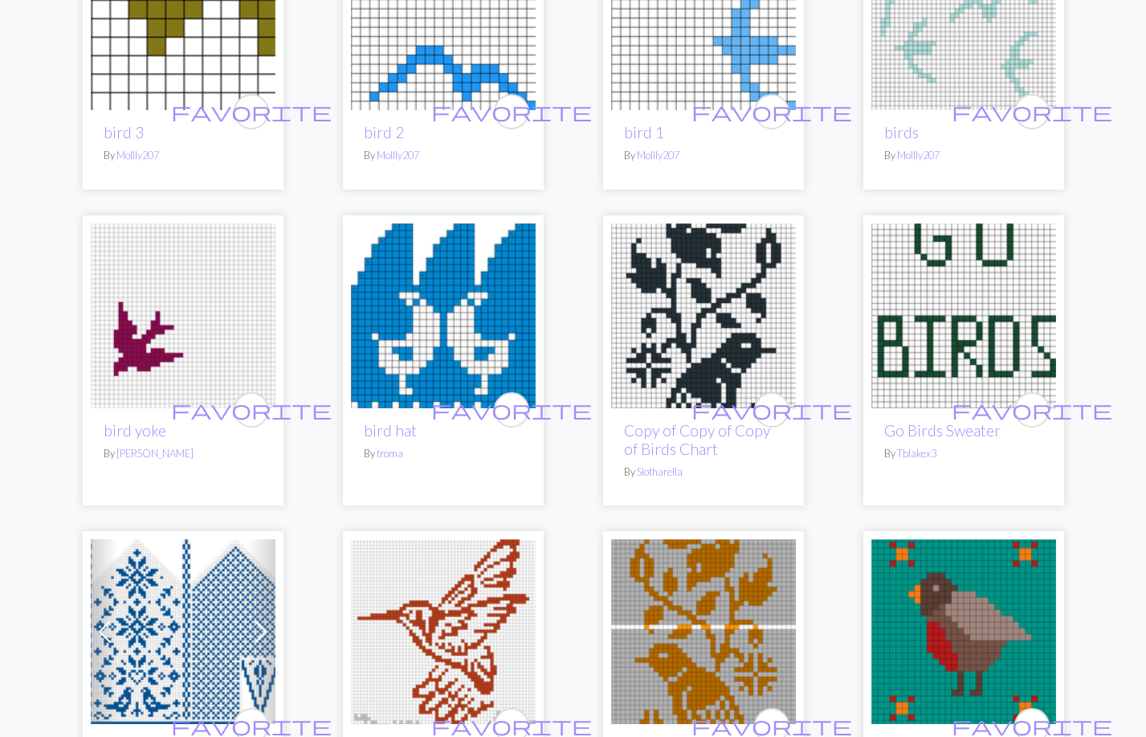
click at [137, 279] on img at bounding box center [183, 315] width 185 height 185
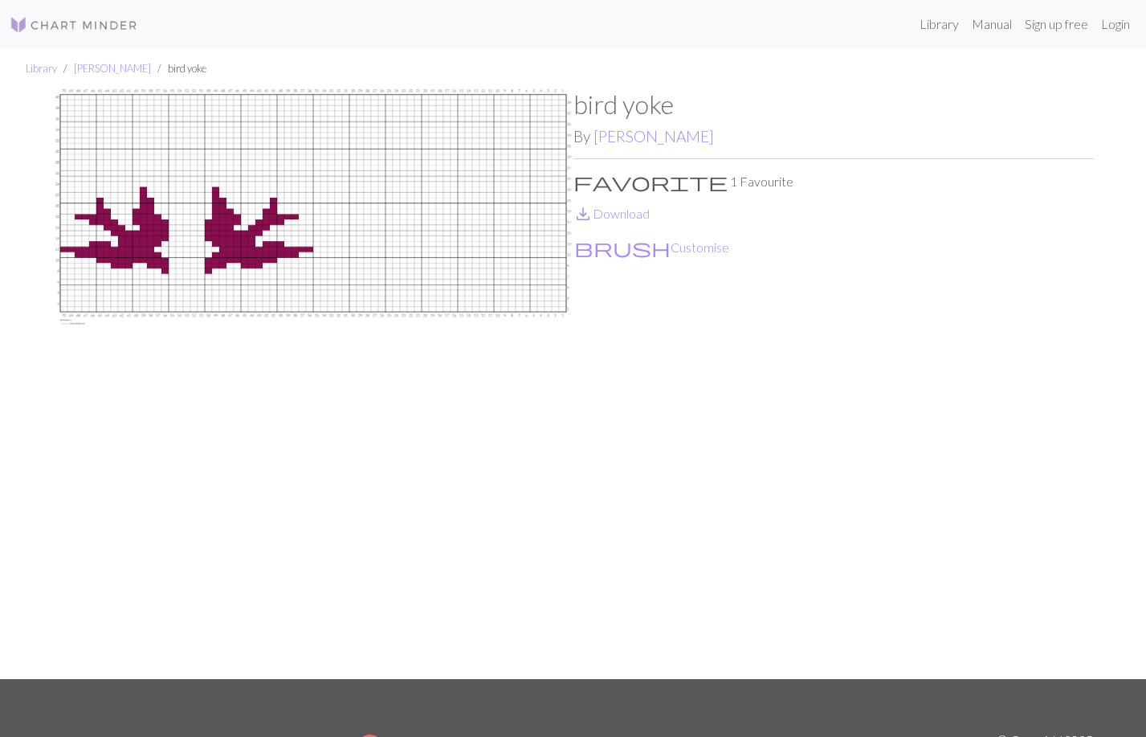
click at [137, 279] on img at bounding box center [313, 384] width 521 height 590
click at [607, 246] on button "brush Customise" at bounding box center [652, 247] width 157 height 21
click at [631, 215] on link "save_alt Download" at bounding box center [612, 213] width 76 height 15
